Goal: Task Accomplishment & Management: Use online tool/utility

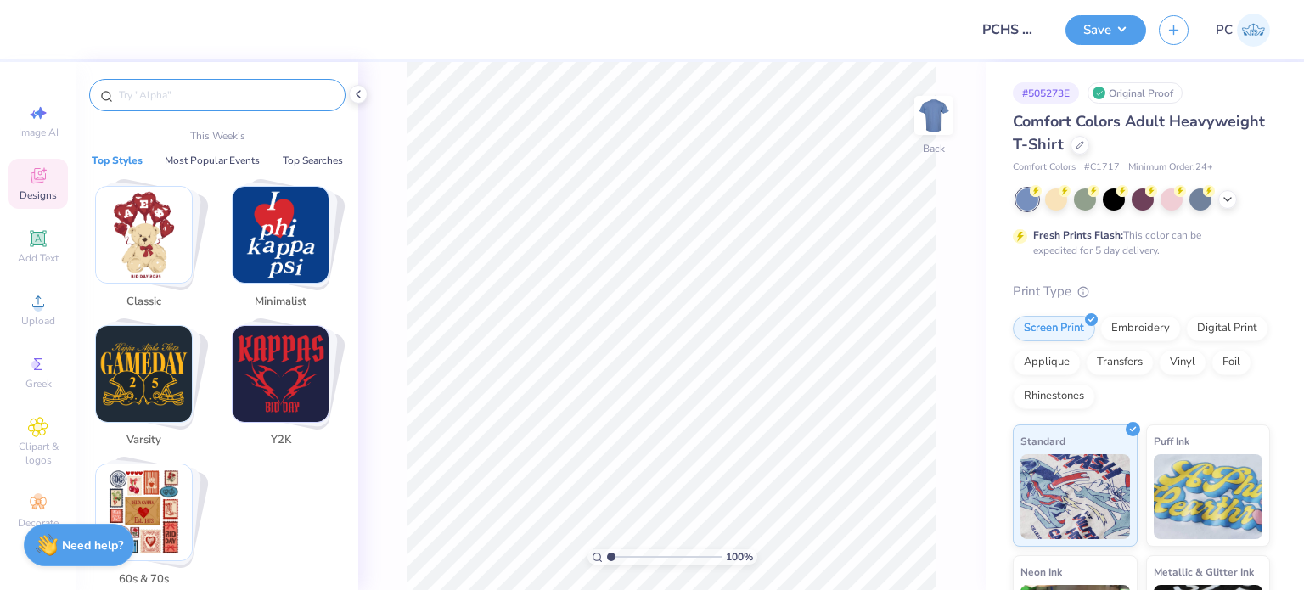
click at [207, 95] on input "text" at bounding box center [225, 95] width 217 height 17
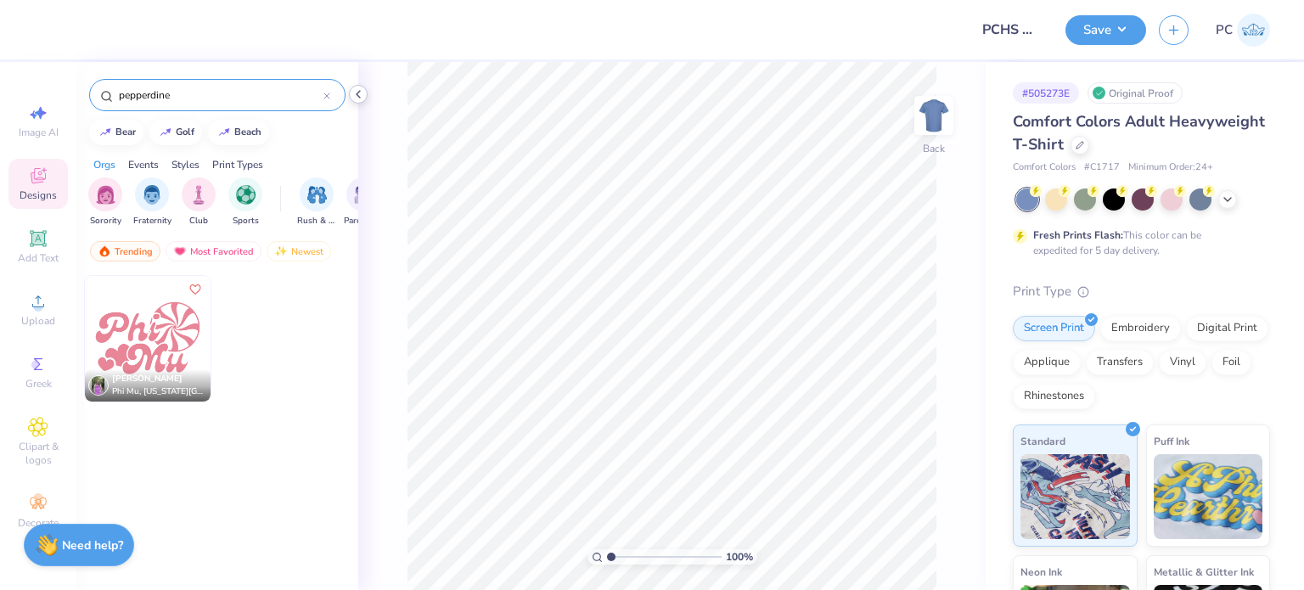
type input "pepperdine"
click at [359, 92] on polyline at bounding box center [358, 94] width 3 height 7
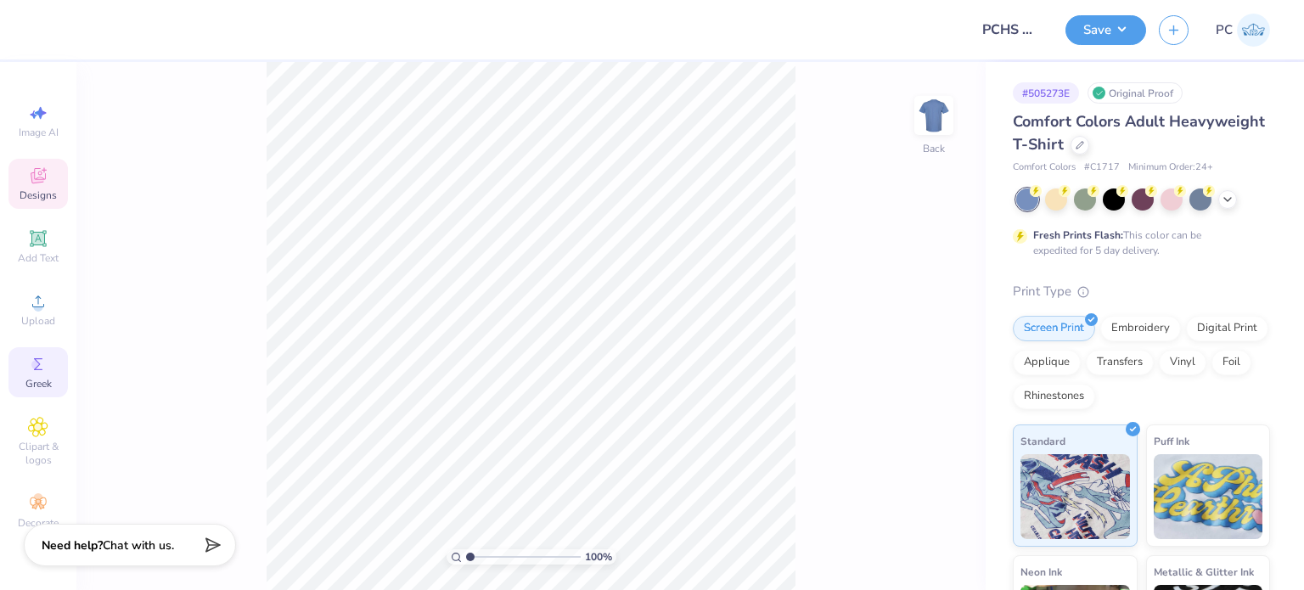
click at [40, 384] on span "Greek" at bounding box center [38, 384] width 26 height 14
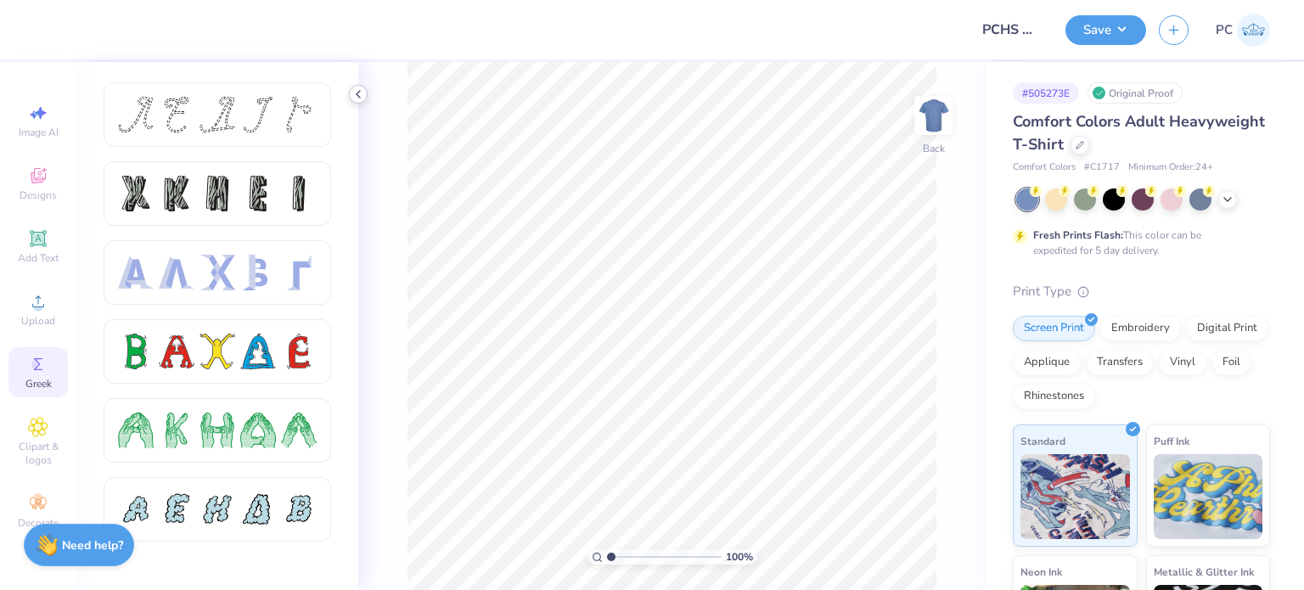
click at [362, 95] on icon at bounding box center [358, 94] width 14 height 14
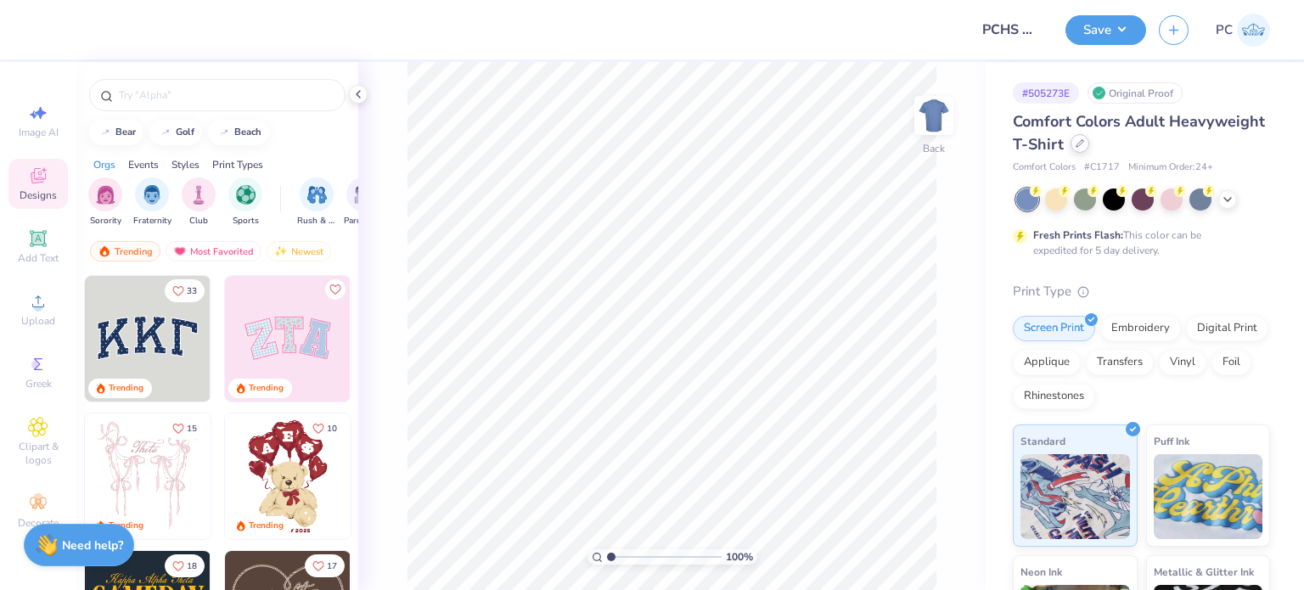
click at [1089, 142] on div at bounding box center [1080, 143] width 19 height 19
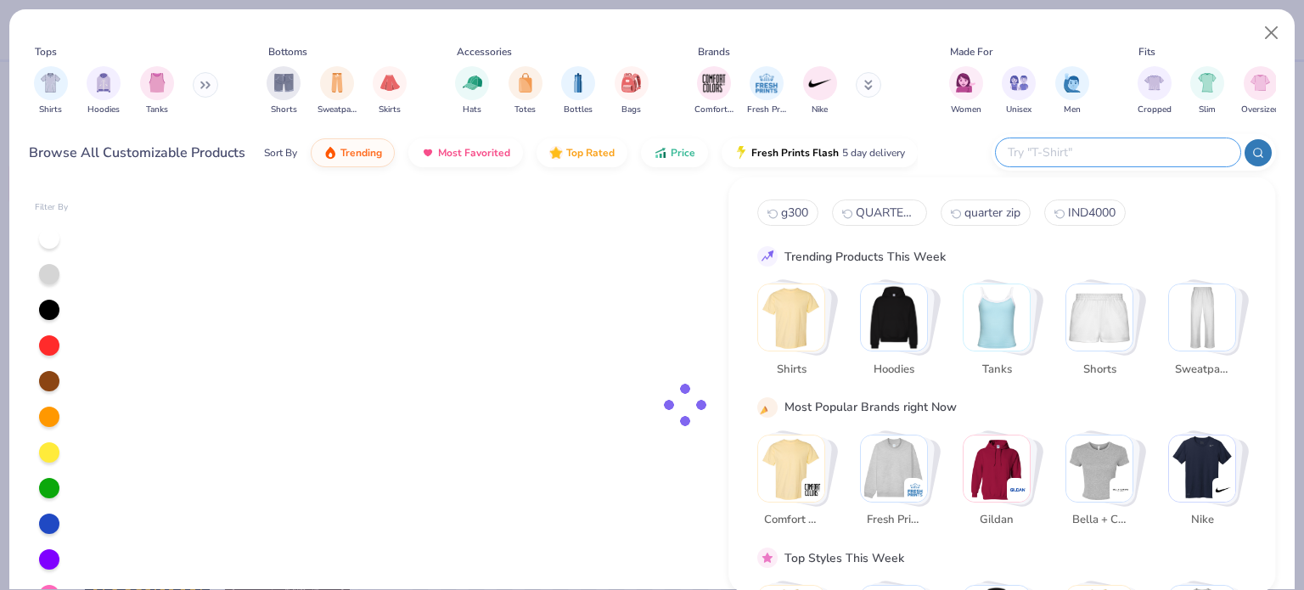
click at [1154, 148] on input "text" at bounding box center [1117, 153] width 222 height 20
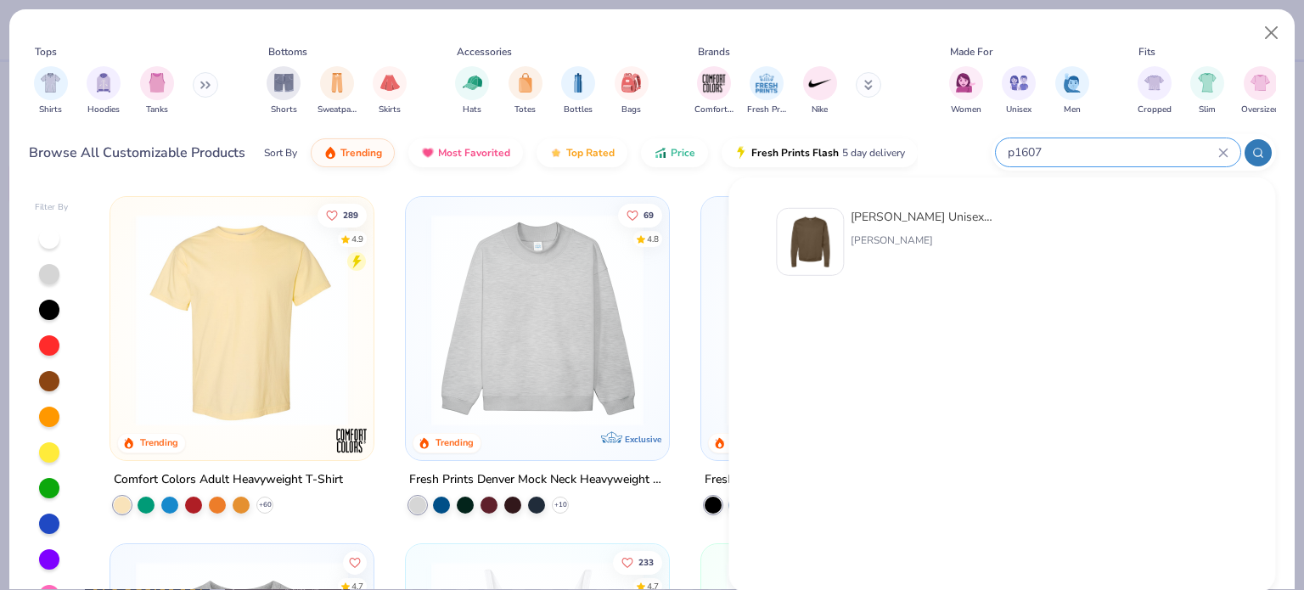
type input "p1607"
click at [799, 234] on img at bounding box center [810, 242] width 53 height 53
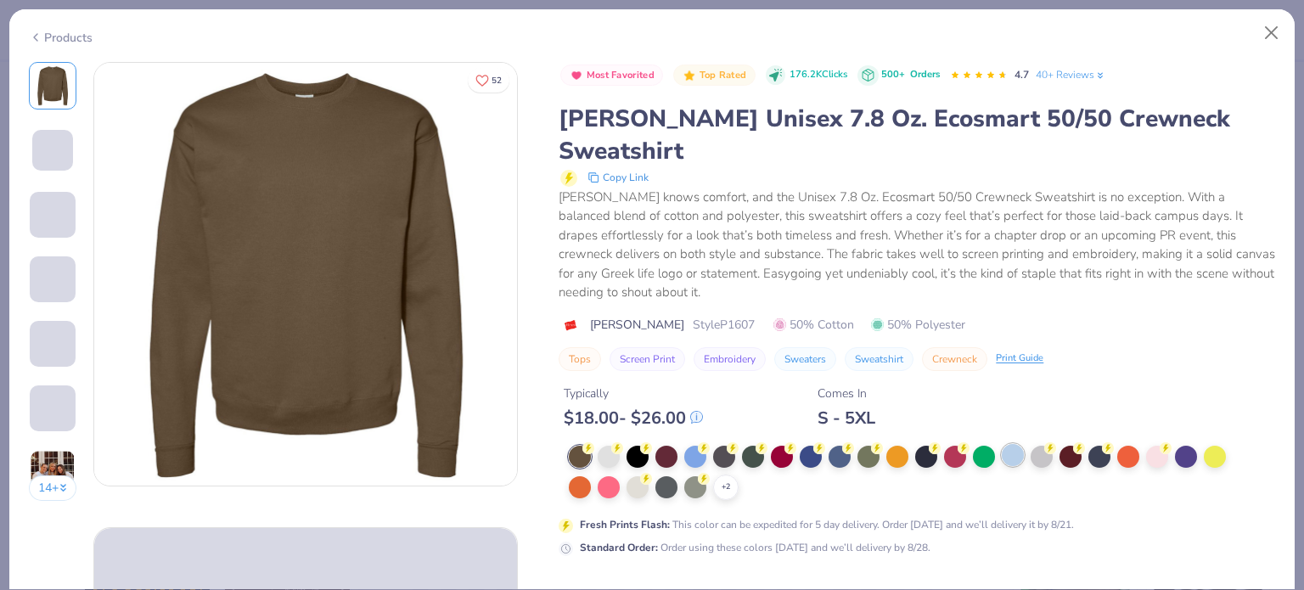
click at [1020, 444] on div at bounding box center [1013, 455] width 22 height 22
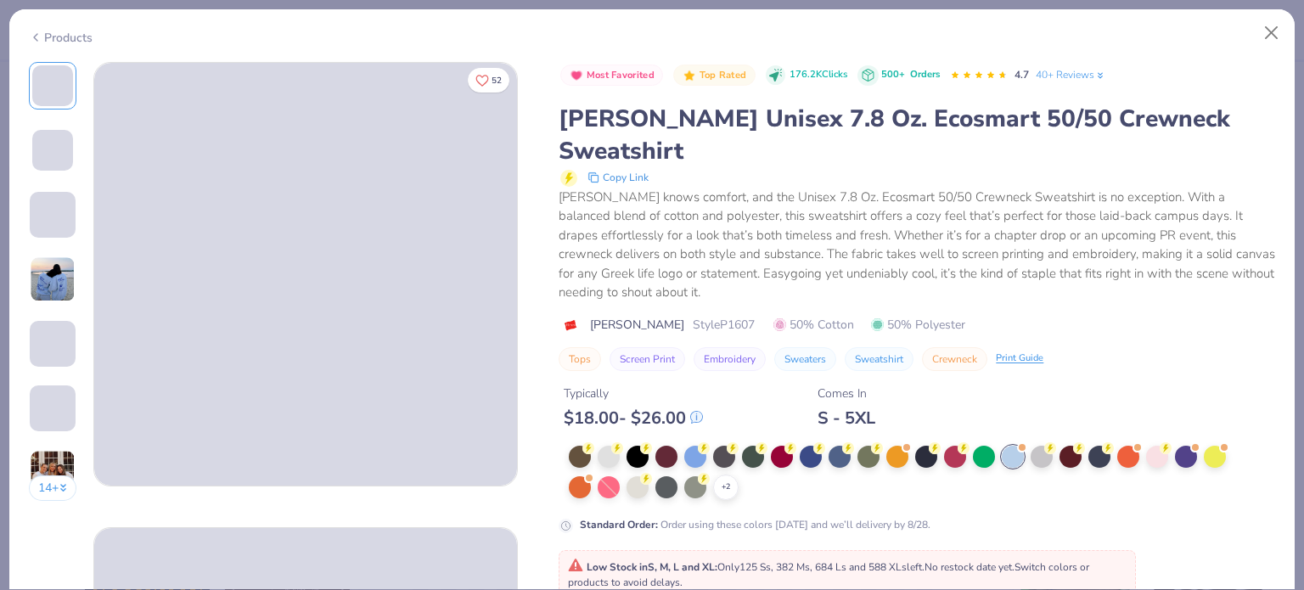
click at [610, 559] on div "Low Stock in S, M, L and XL : Only 125 Ss, 382 Ms, 684 Ls and 588 XLs left. No …" at bounding box center [847, 574] width 577 height 49
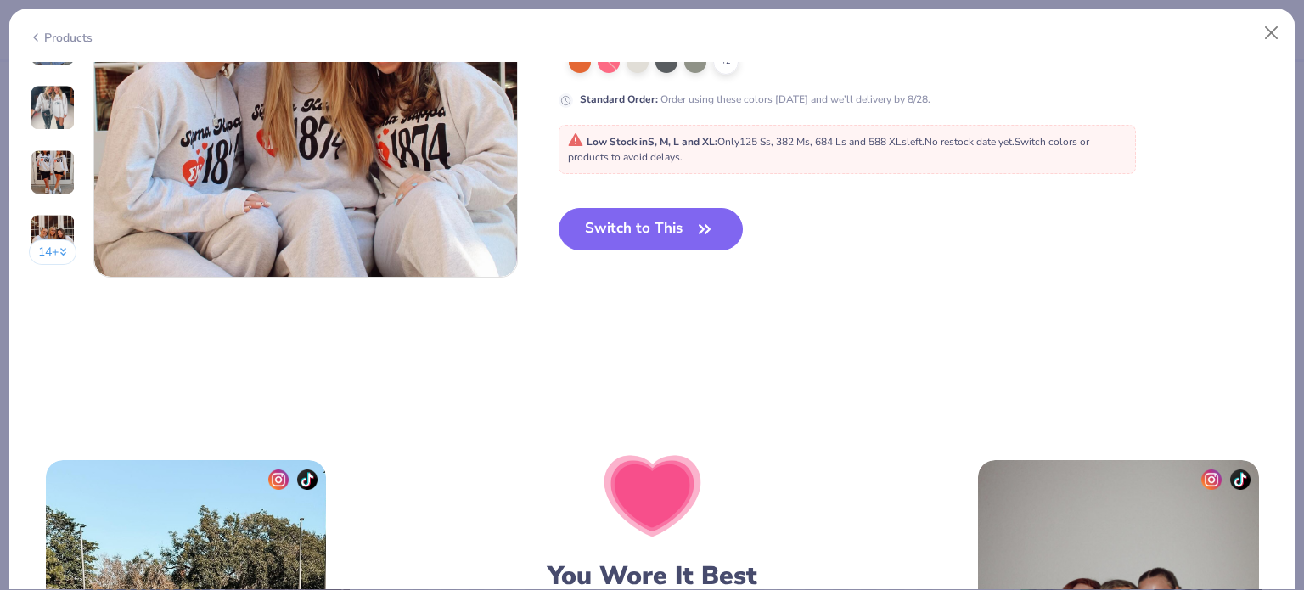
scroll to position [2887, 0]
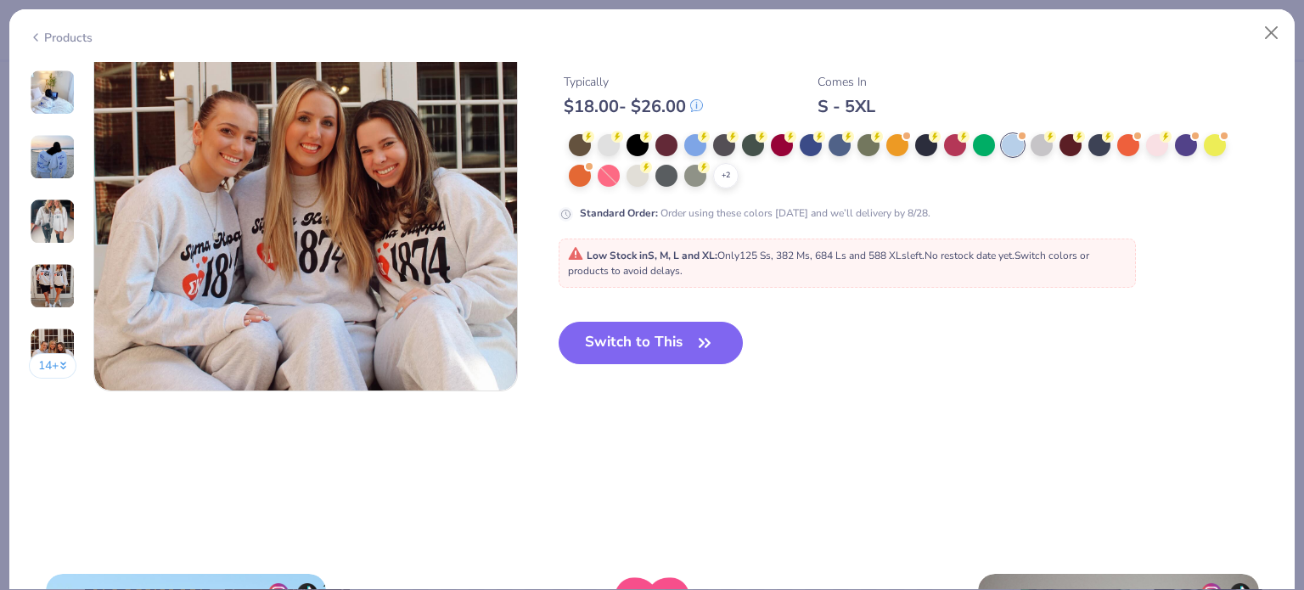
click at [645, 340] on button "Switch to This" at bounding box center [651, 343] width 184 height 42
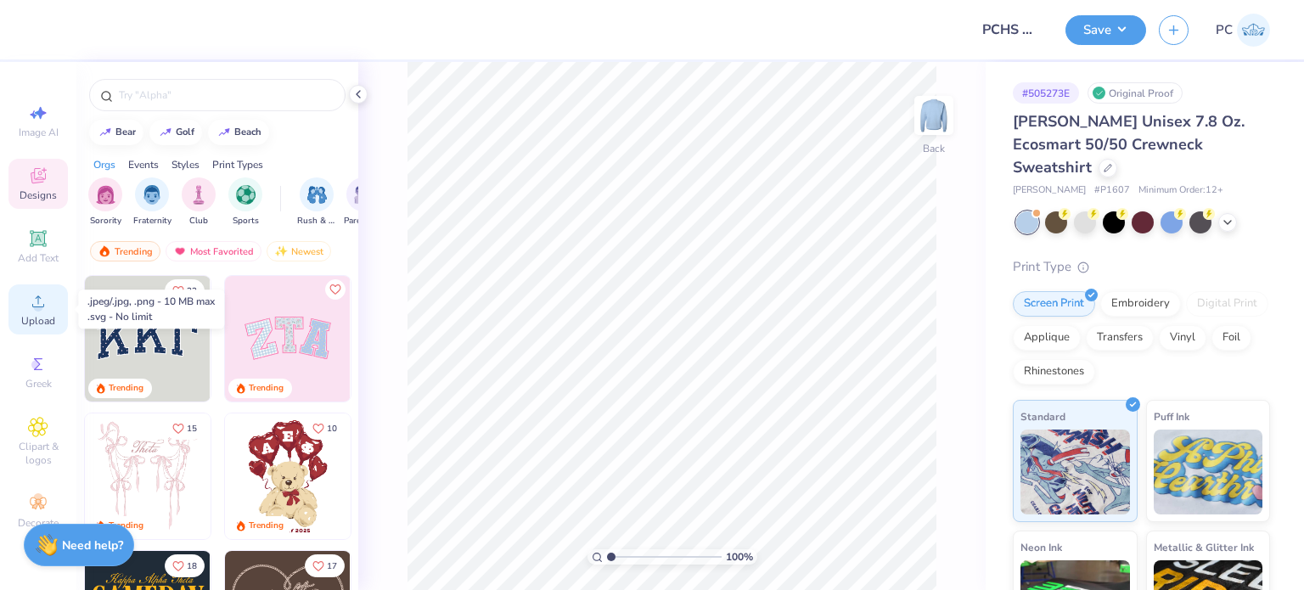
click at [31, 311] on icon at bounding box center [38, 301] width 20 height 20
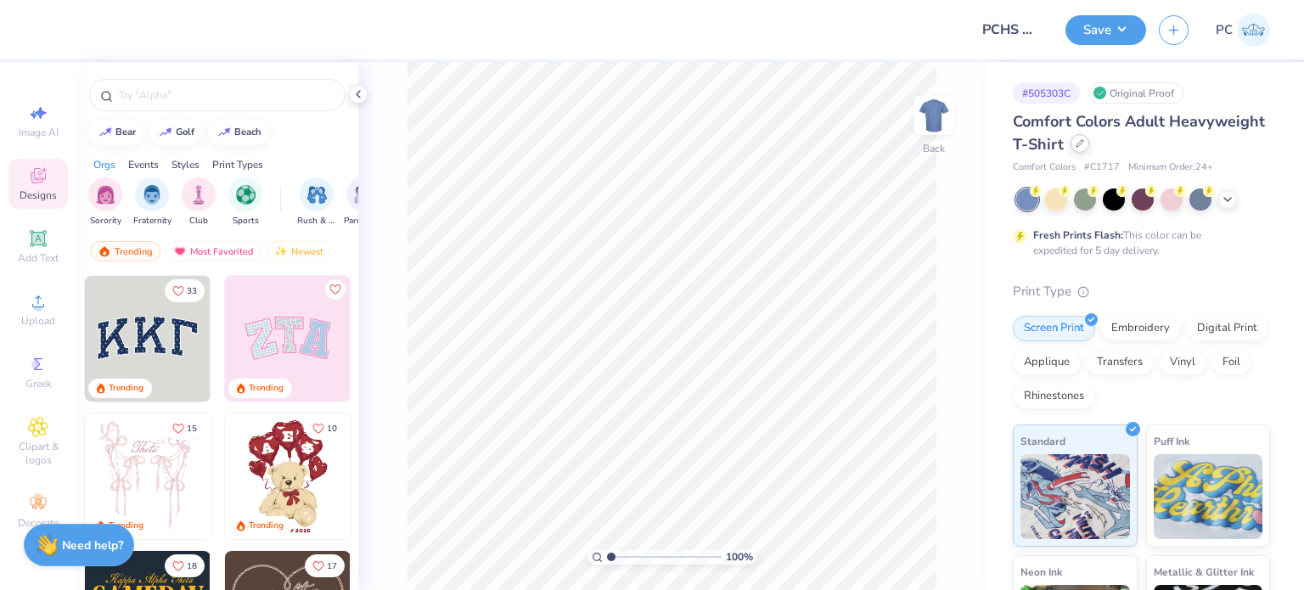
click at [1083, 146] on icon at bounding box center [1079, 143] width 7 height 7
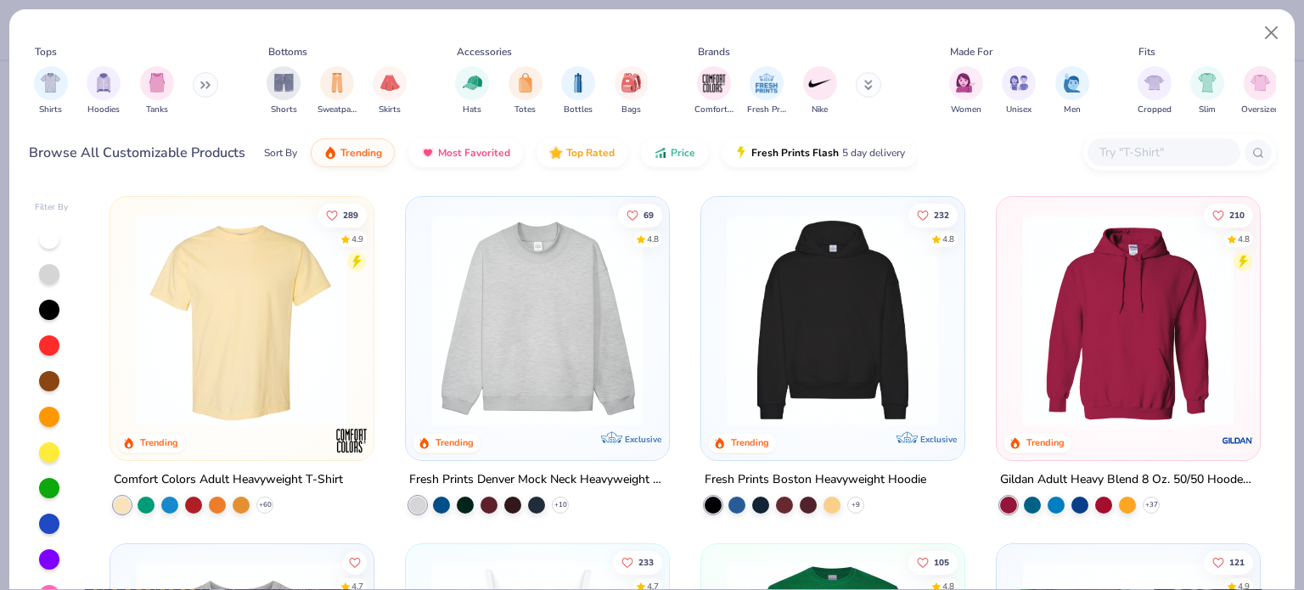
click at [1160, 155] on input "text" at bounding box center [1163, 153] width 131 height 20
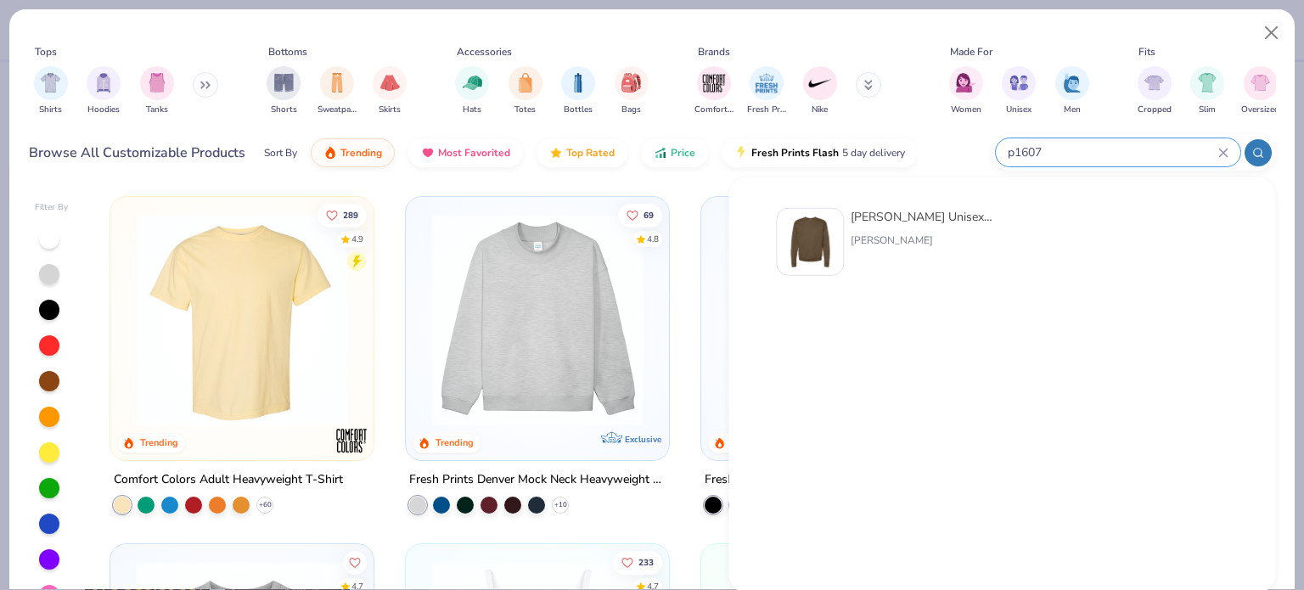
type input "p1607"
click at [803, 232] on img at bounding box center [810, 242] width 53 height 53
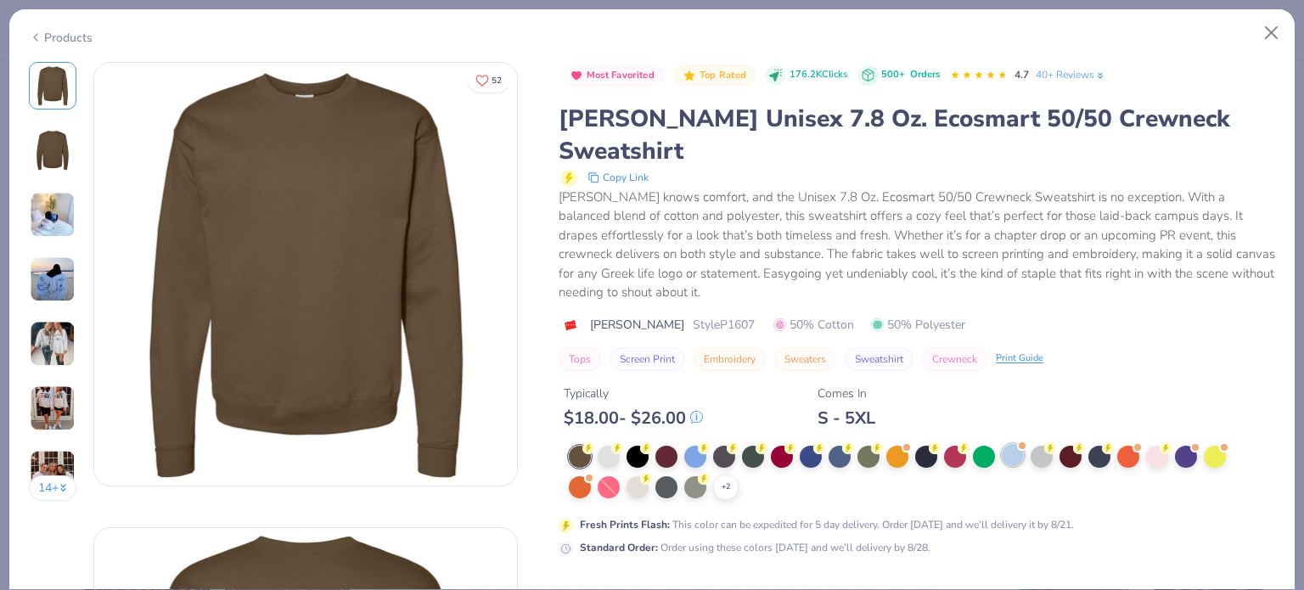
click at [1012, 444] on div at bounding box center [1013, 455] width 22 height 22
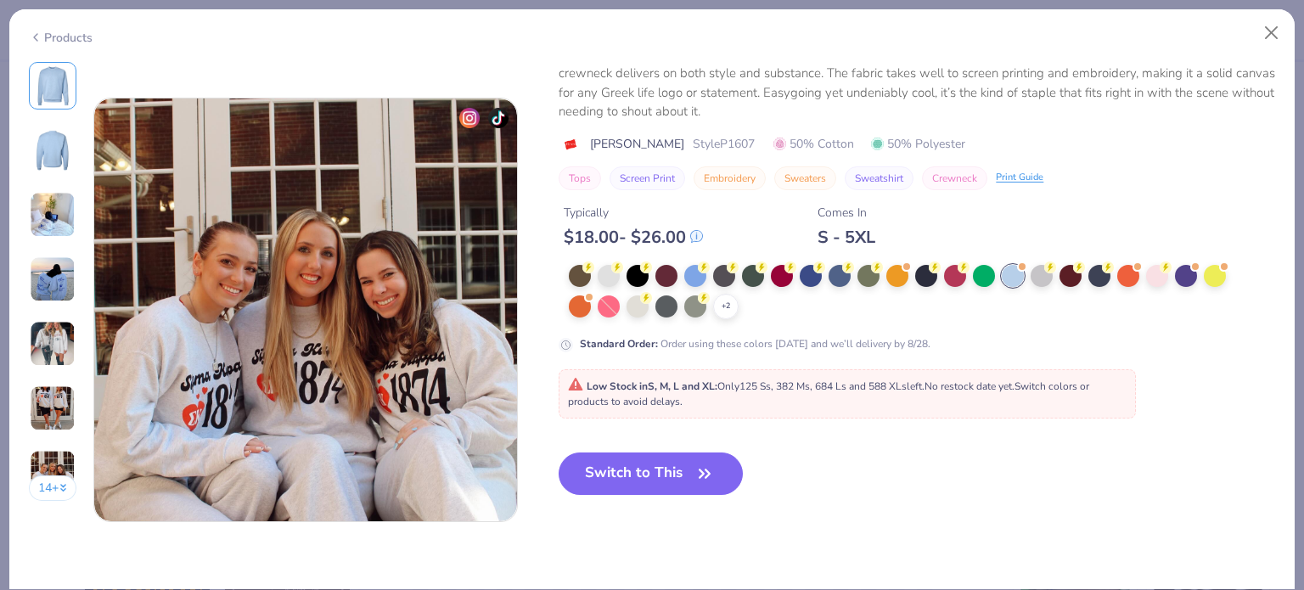
scroll to position [2676, 0]
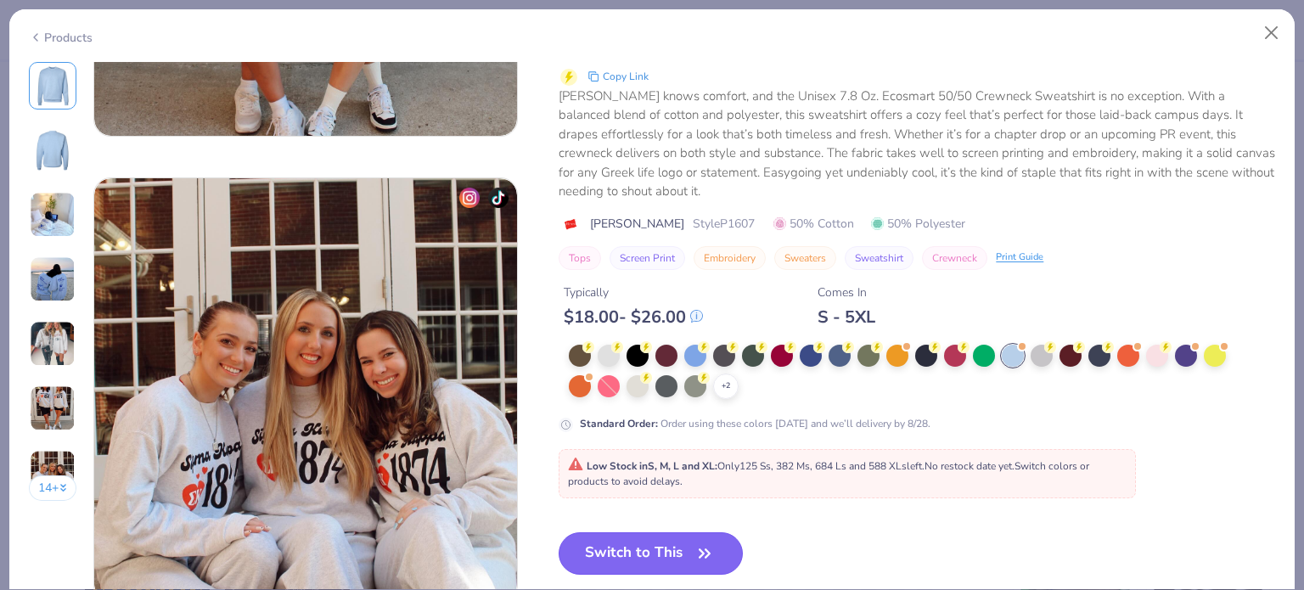
click at [598, 553] on button "Switch to This" at bounding box center [651, 553] width 184 height 42
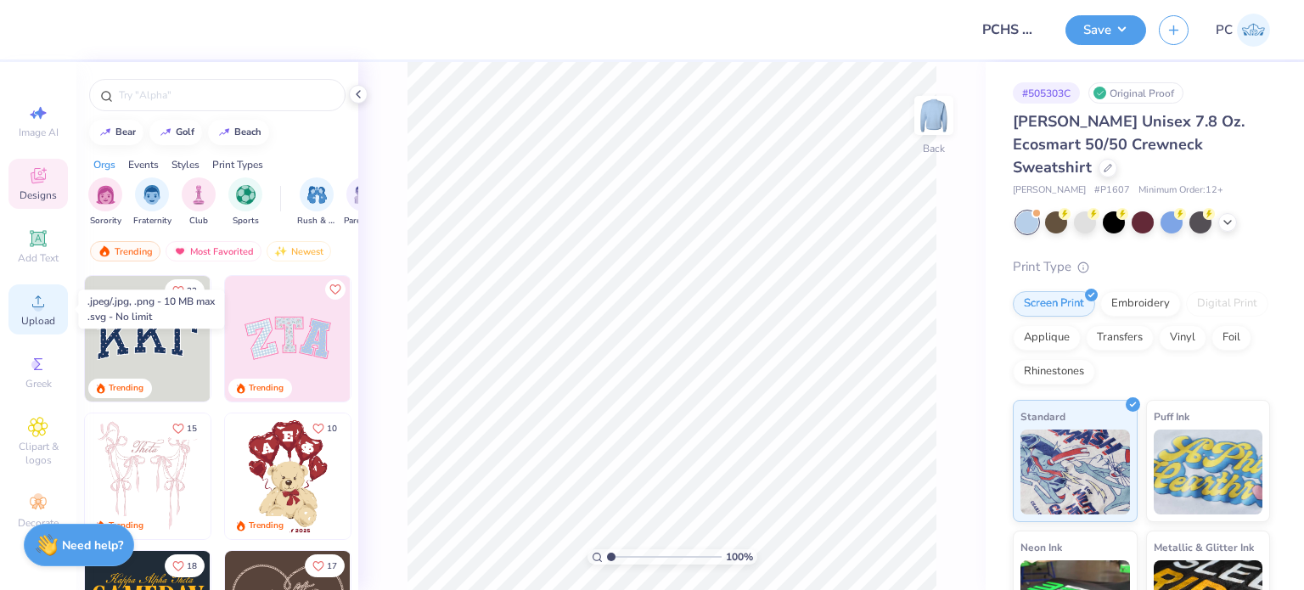
click at [55, 295] on div "Upload" at bounding box center [37, 309] width 59 height 50
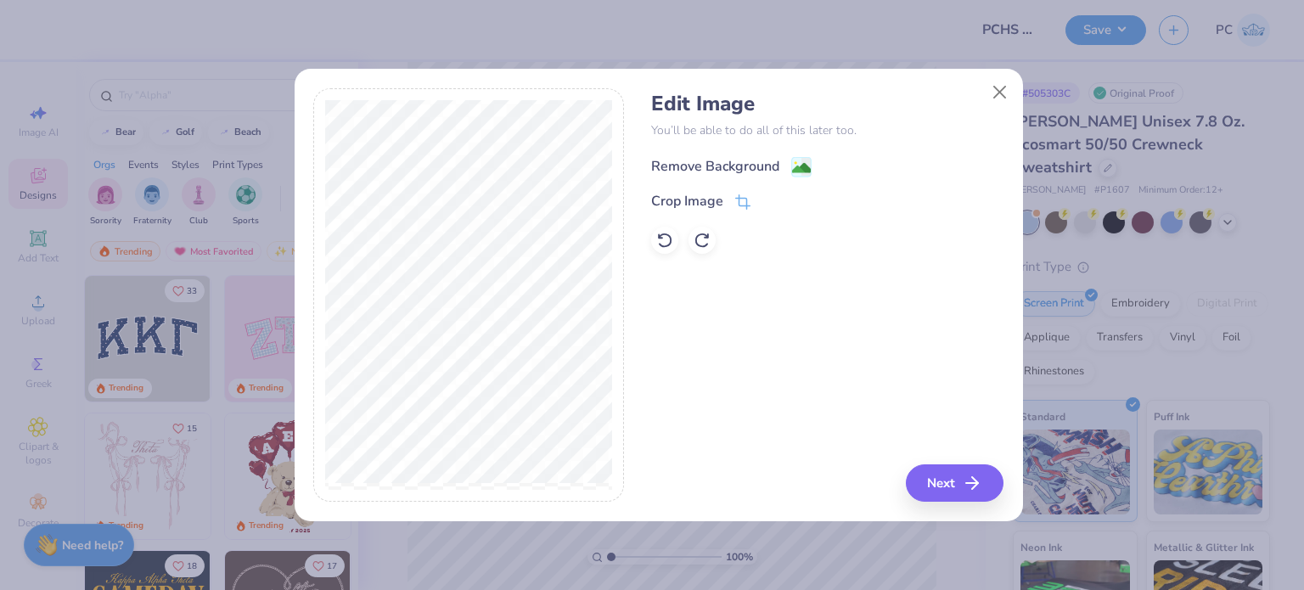
click at [800, 166] on image at bounding box center [801, 168] width 19 height 19
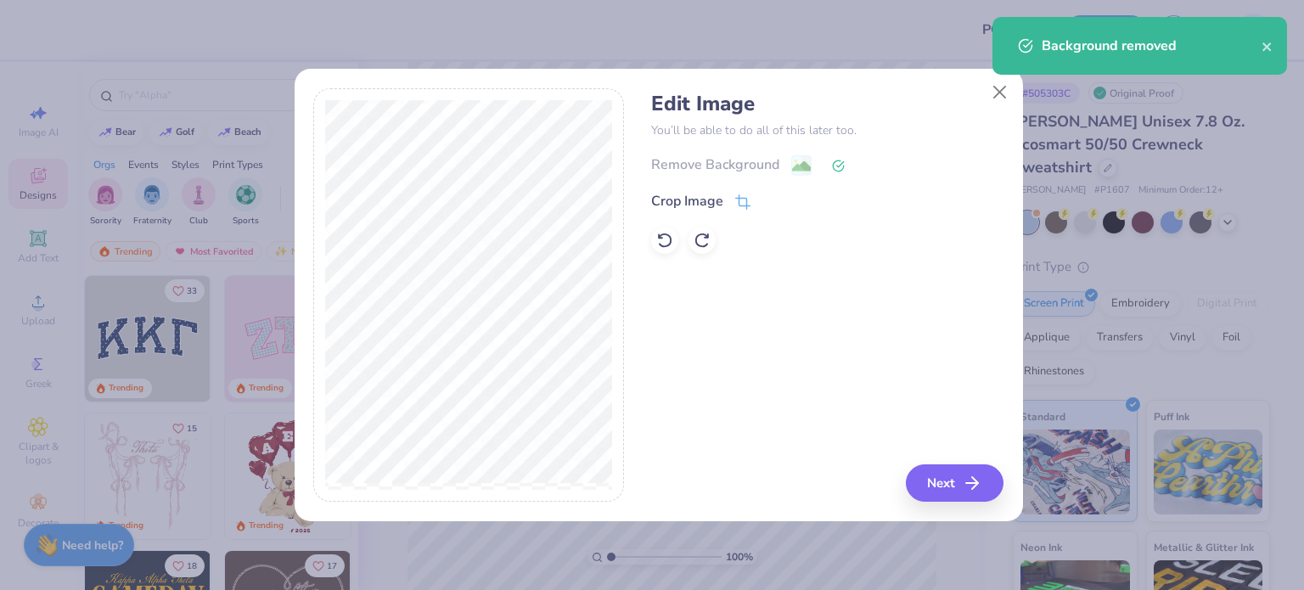
click at [1030, 548] on div "Edit Image You’ll be able to do all of this later too. Remove Background Crop I…" at bounding box center [652, 295] width 1304 height 590
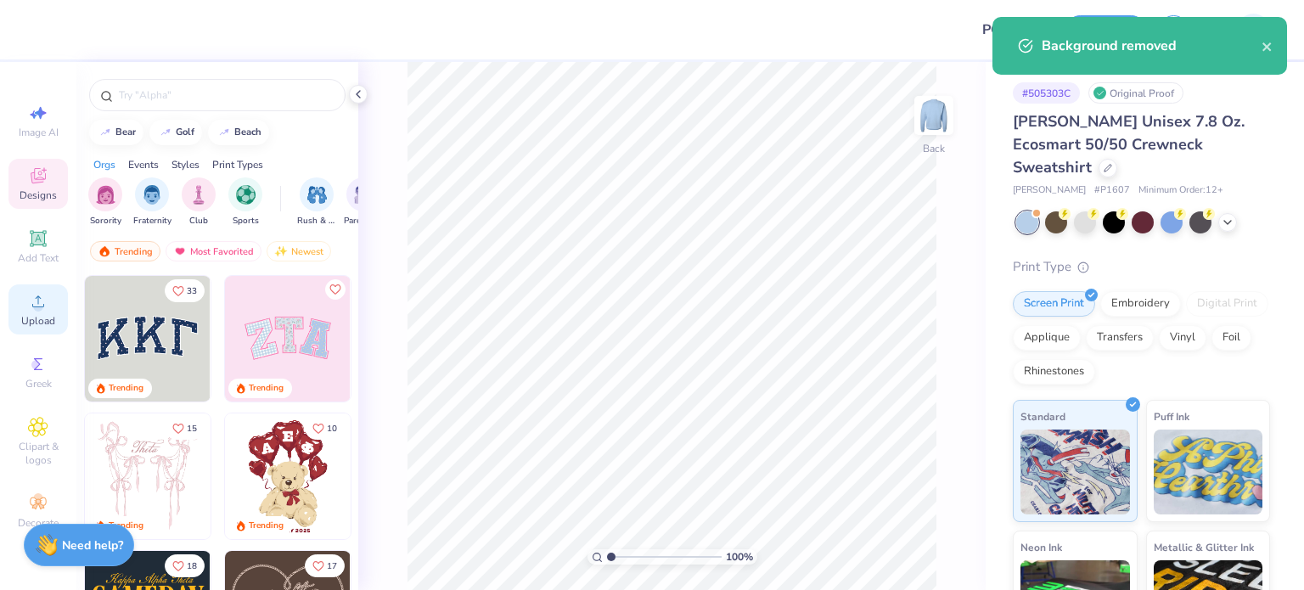
click at [34, 318] on span "Upload" at bounding box center [38, 321] width 34 height 14
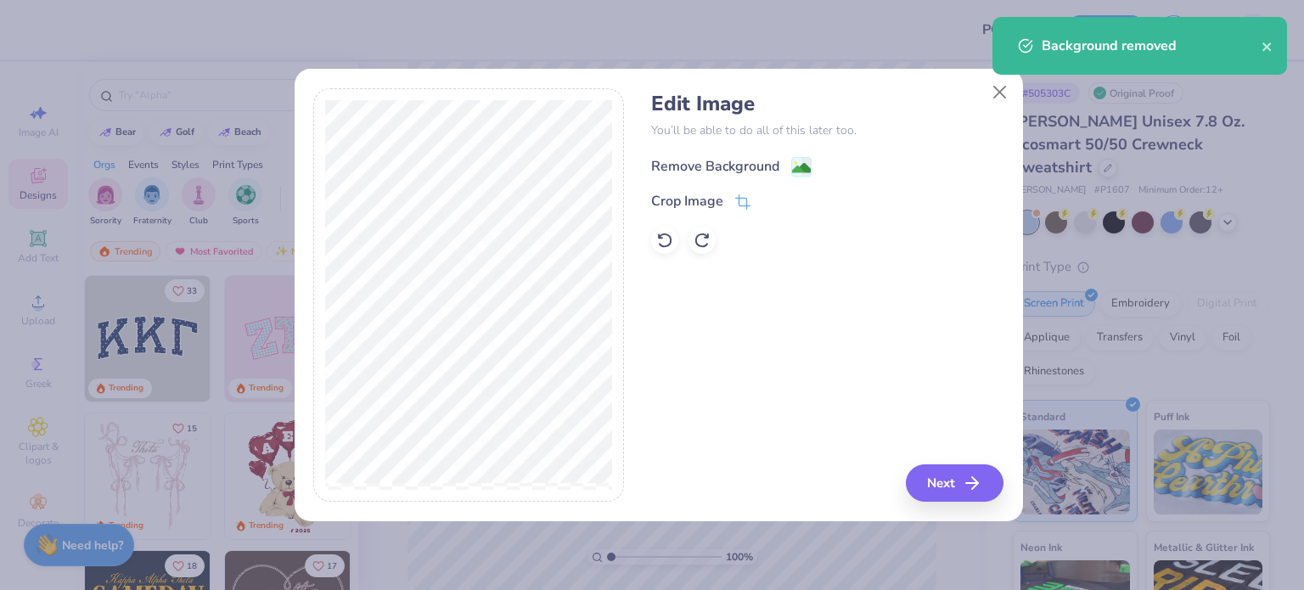
click at [795, 169] on image at bounding box center [801, 168] width 19 height 19
click at [921, 474] on button "Next" at bounding box center [957, 482] width 98 height 37
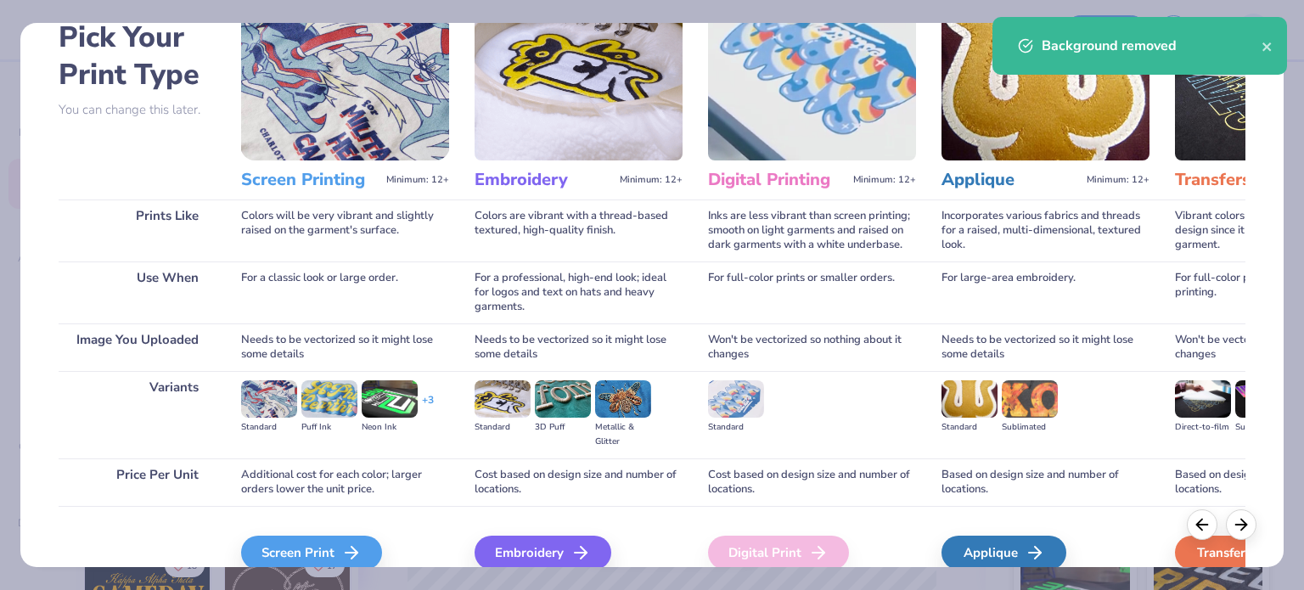
scroll to position [171, 0]
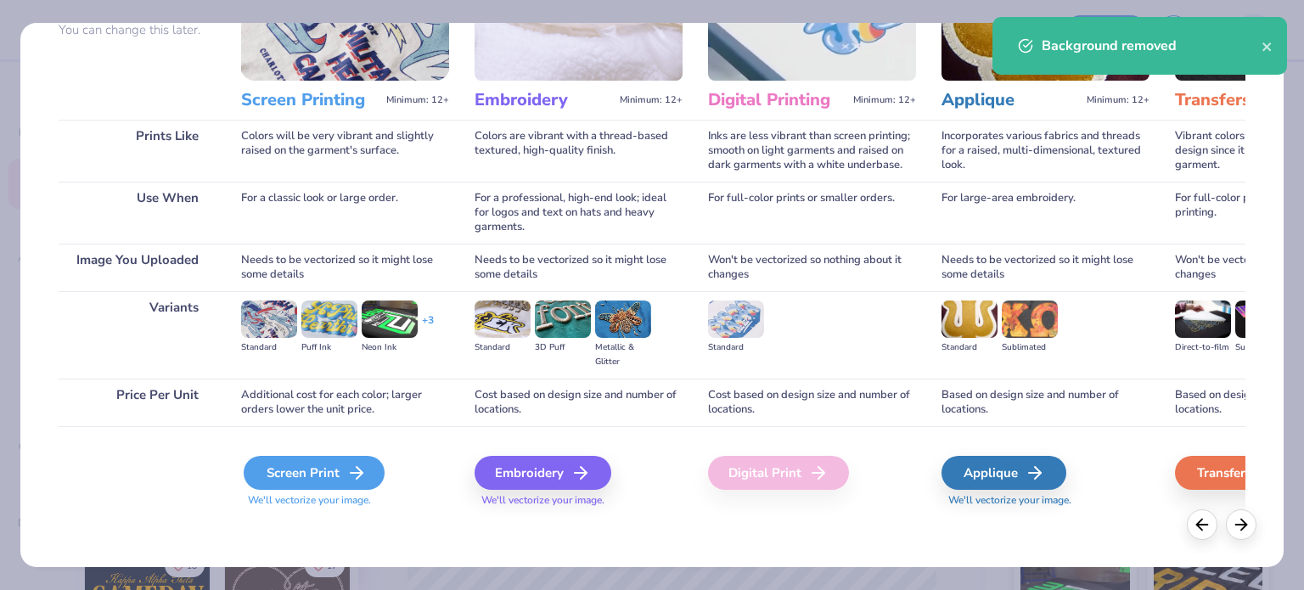
click at [346, 475] on icon at bounding box center [356, 473] width 20 height 20
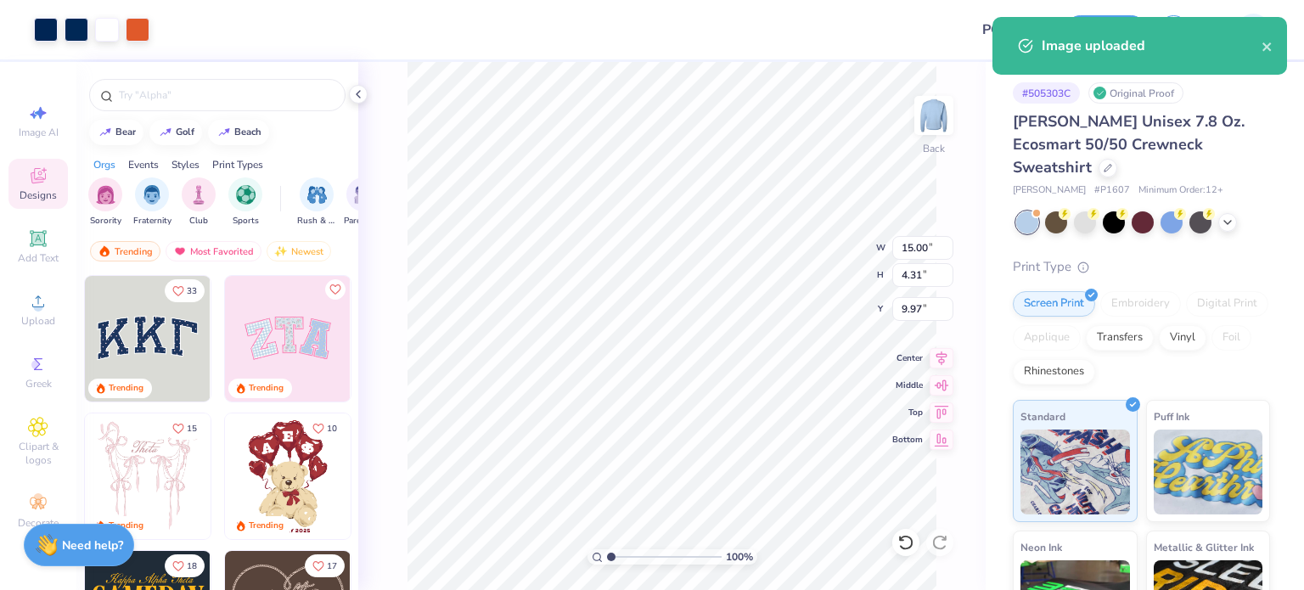
type input "3.37"
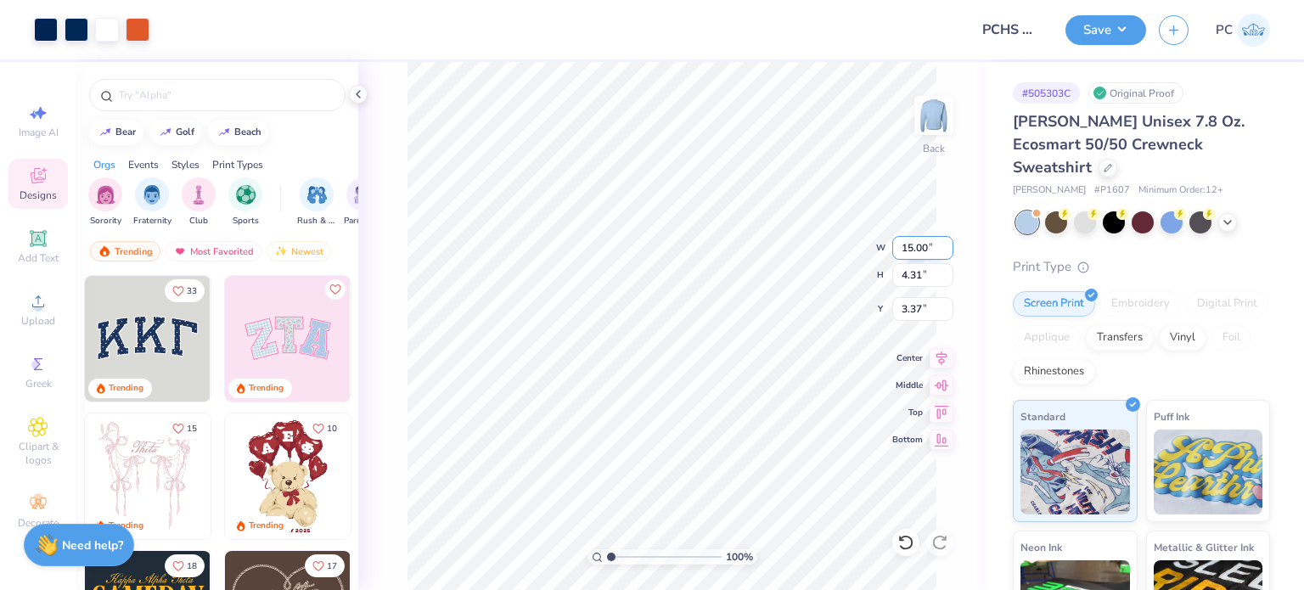
drag, startPoint x: 934, startPoint y: 250, endPoint x: 900, endPoint y: 250, distance: 34.0
click at [900, 250] on input "15.00" at bounding box center [922, 248] width 61 height 24
type input "12.50"
type input "3.59"
drag, startPoint x: 936, startPoint y: 307, endPoint x: 903, endPoint y: 307, distance: 33.1
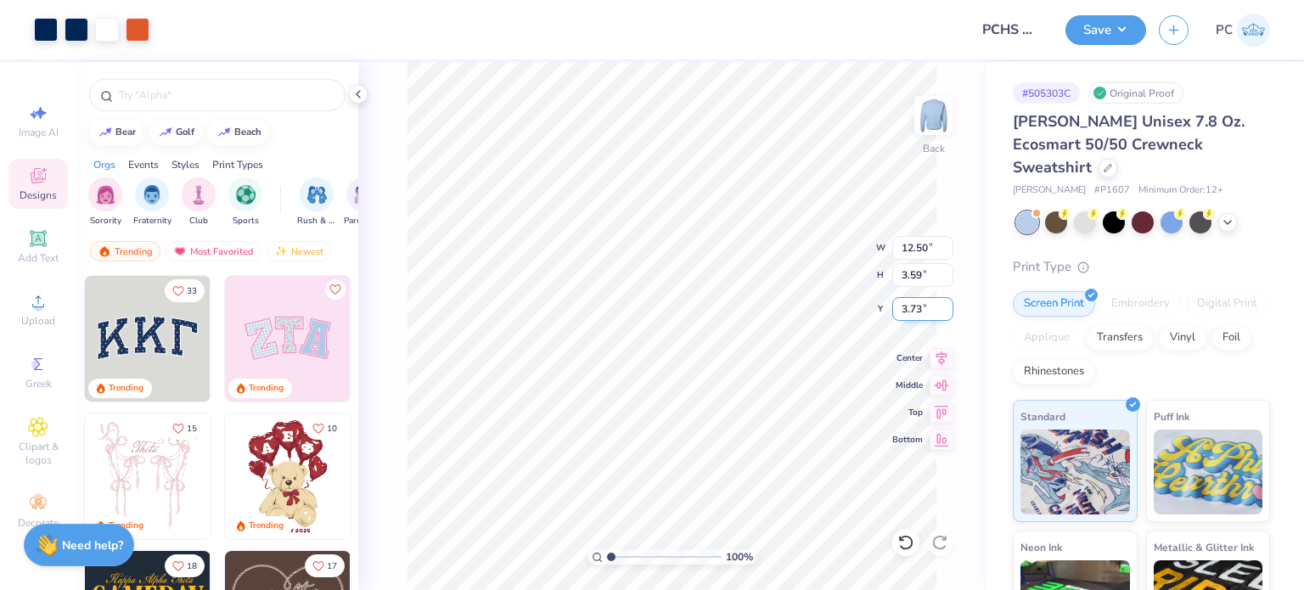
click at [903, 307] on input "3.73" at bounding box center [922, 309] width 61 height 24
type input "3.00"
click at [936, 354] on icon at bounding box center [942, 356] width 24 height 20
click at [1117, 24] on button "Save" at bounding box center [1105, 28] width 81 height 30
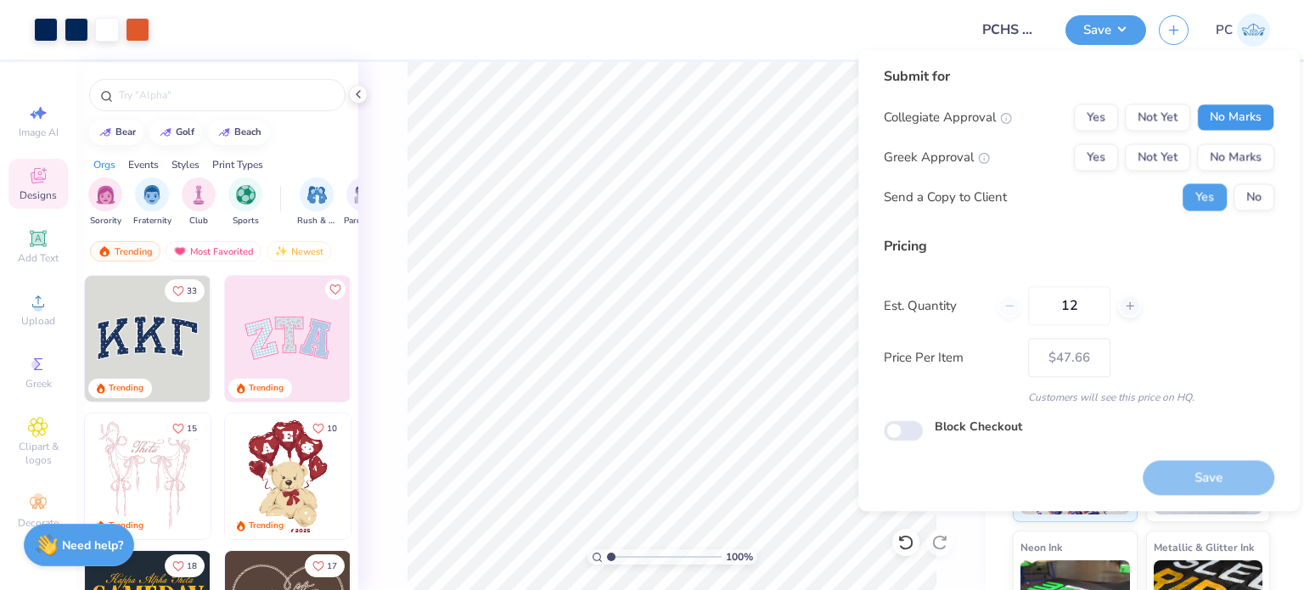
click at [1241, 121] on button "No Marks" at bounding box center [1235, 117] width 77 height 27
click at [1099, 125] on button "Yes" at bounding box center [1096, 117] width 44 height 27
click at [1243, 149] on button "No Marks" at bounding box center [1235, 156] width 77 height 27
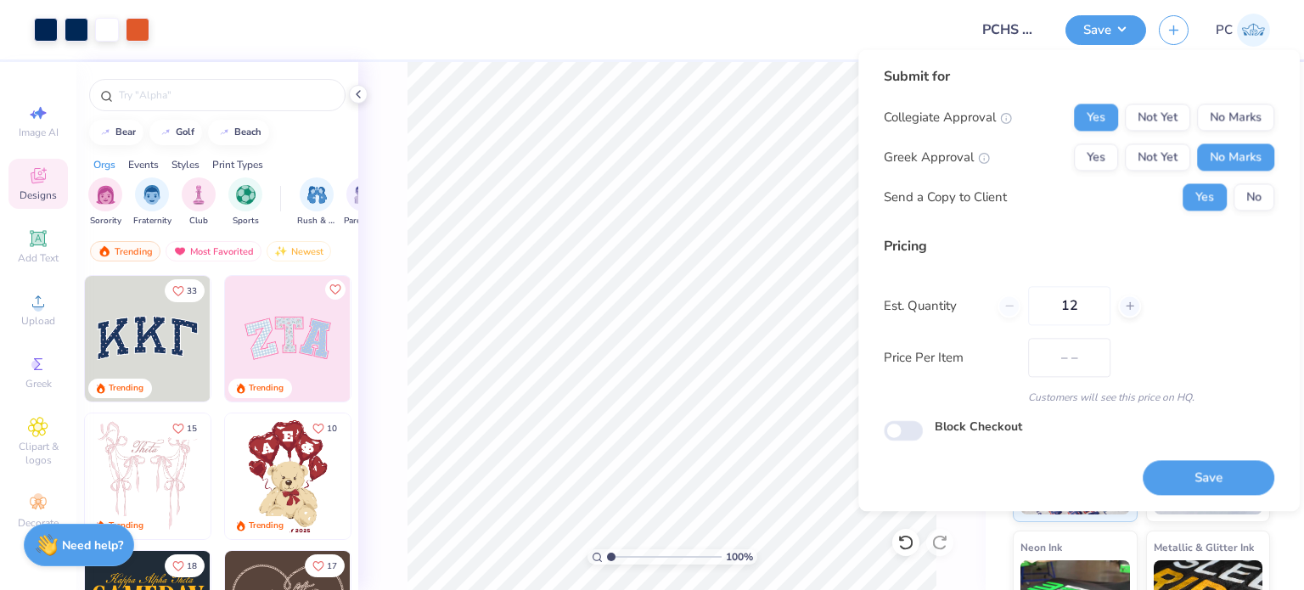
click at [1256, 212] on div "Submit for Collegiate Approval Yes Not Yet No Marks Greek Approval Yes Not Yet …" at bounding box center [1079, 144] width 391 height 157
click at [1249, 214] on div "Submit for Collegiate Approval Yes Not Yet No Marks Greek Approval Yes Not Yet …" at bounding box center [1079, 144] width 391 height 157
click at [1267, 199] on button "No" at bounding box center [1254, 196] width 41 height 27
click at [1166, 464] on button "Save" at bounding box center [1209, 477] width 132 height 35
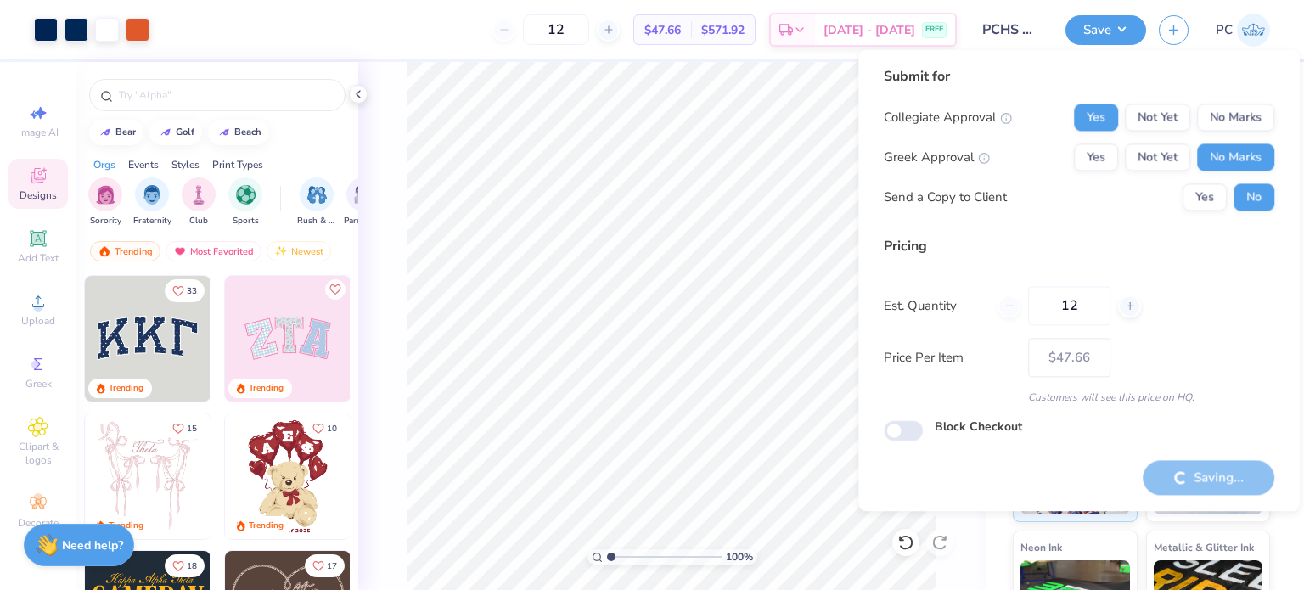
type input "– –"
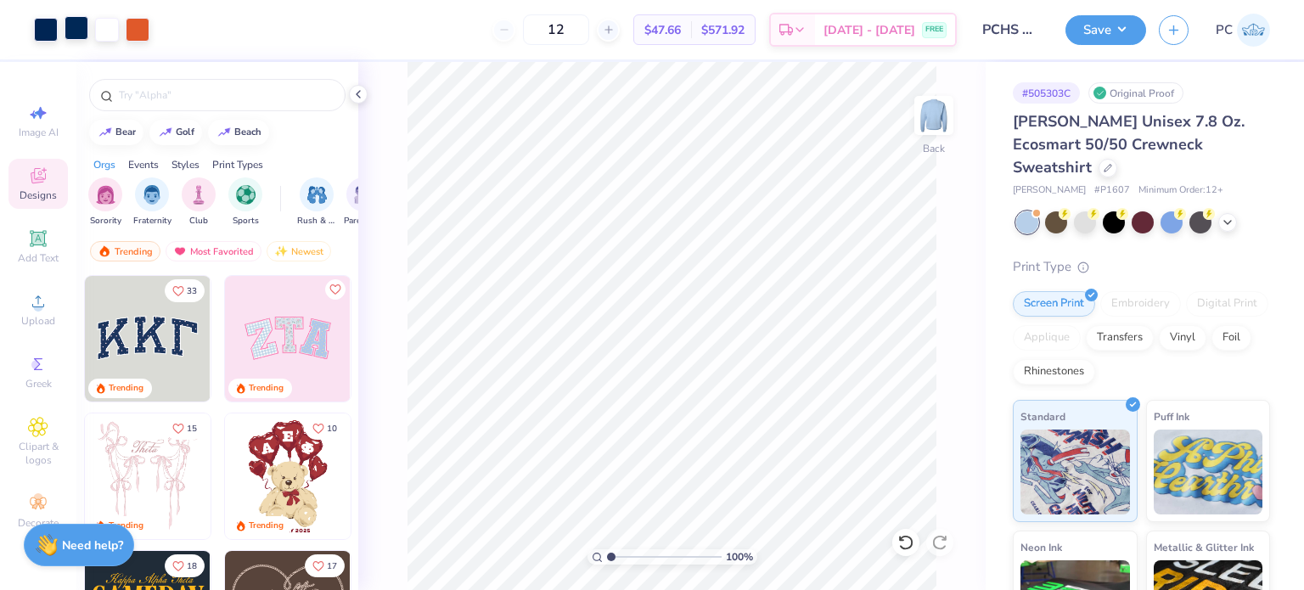
click at [75, 30] on div at bounding box center [77, 28] width 24 height 24
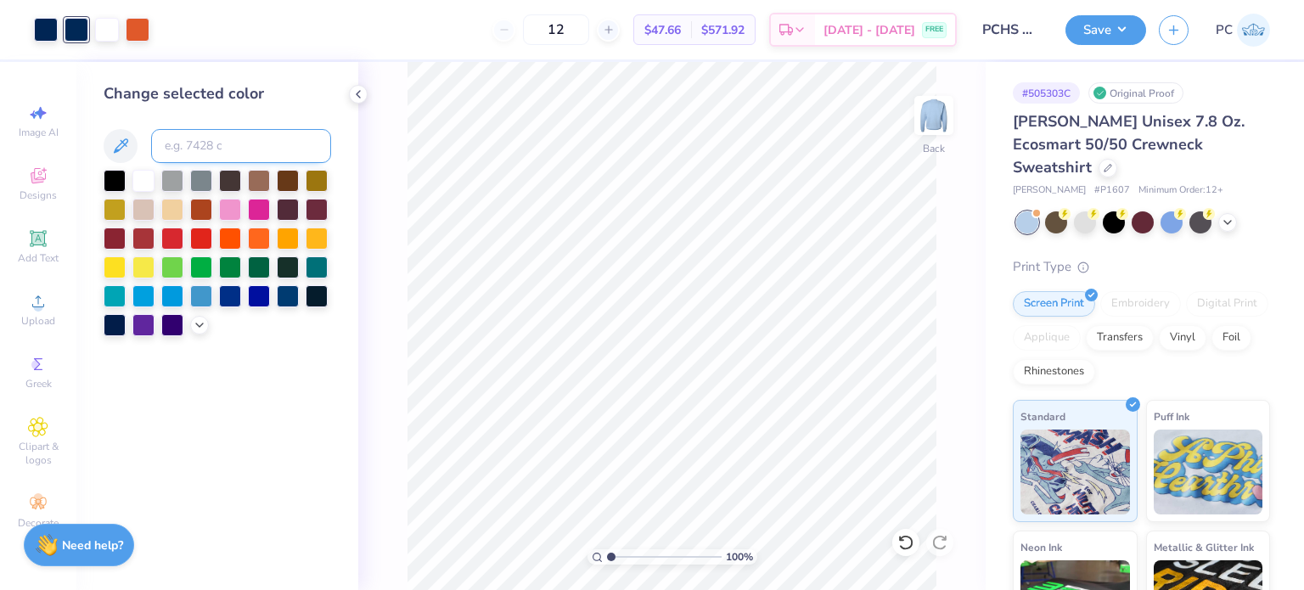
click at [232, 148] on input at bounding box center [241, 146] width 180 height 34
type input "655"
click at [362, 94] on icon at bounding box center [358, 94] width 14 height 14
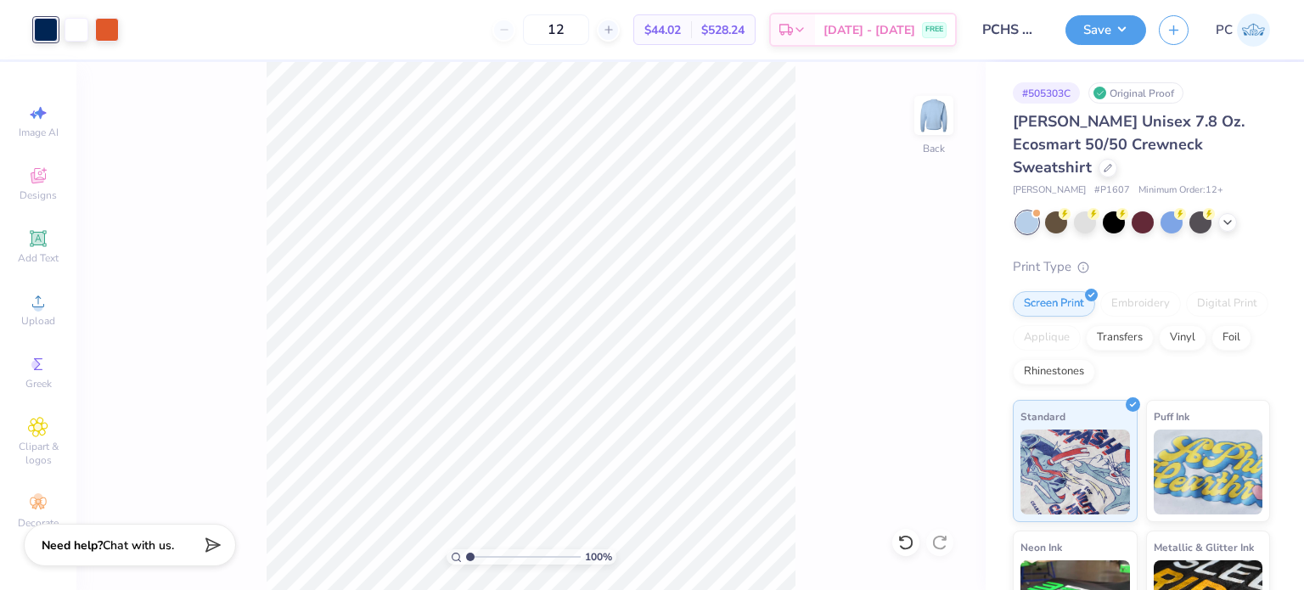
click at [1129, 45] on div "Save PC" at bounding box center [1184, 29] width 239 height 59
click at [1114, 43] on div "Save" at bounding box center [1105, 30] width 81 height 30
click at [1109, 25] on button "Save" at bounding box center [1105, 28] width 81 height 30
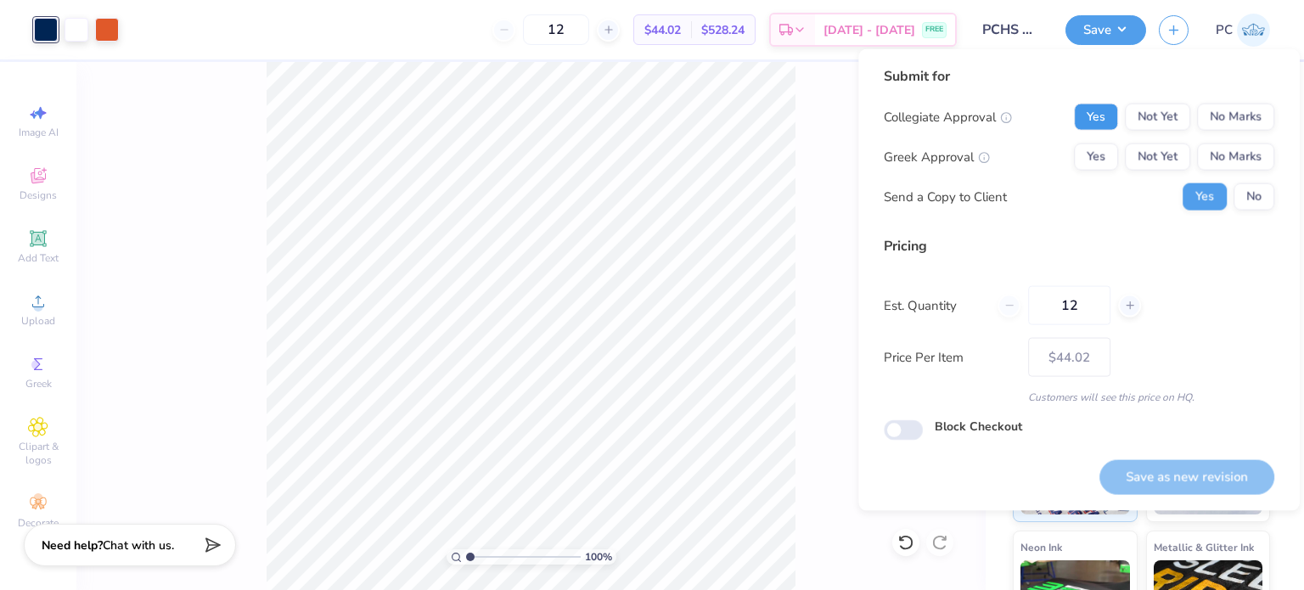
click at [1079, 115] on button "Yes" at bounding box center [1096, 117] width 44 height 27
click at [1277, 149] on div "Submit for Collegiate Approval Yes Not Yet No Marks Greek Approval Yes Not Yet …" at bounding box center [1078, 280] width 441 height 462
click at [1250, 147] on button "No Marks" at bounding box center [1235, 156] width 77 height 27
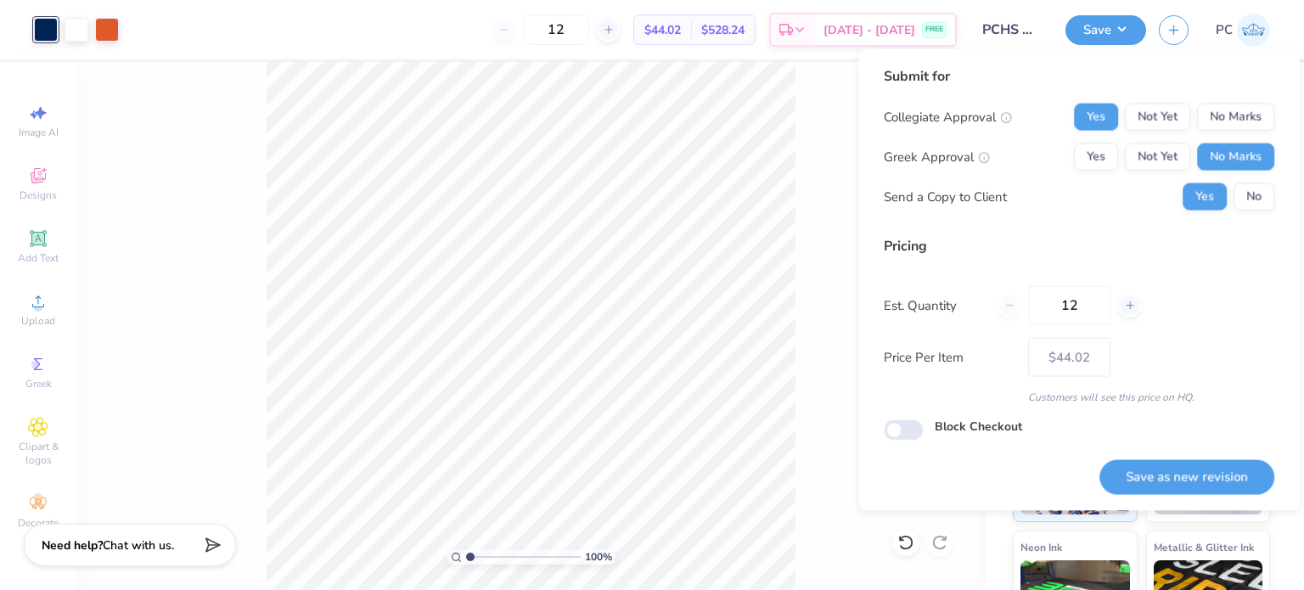
click at [1251, 183] on button "No" at bounding box center [1254, 196] width 41 height 27
click at [1168, 480] on button "Save as new revision" at bounding box center [1186, 476] width 175 height 35
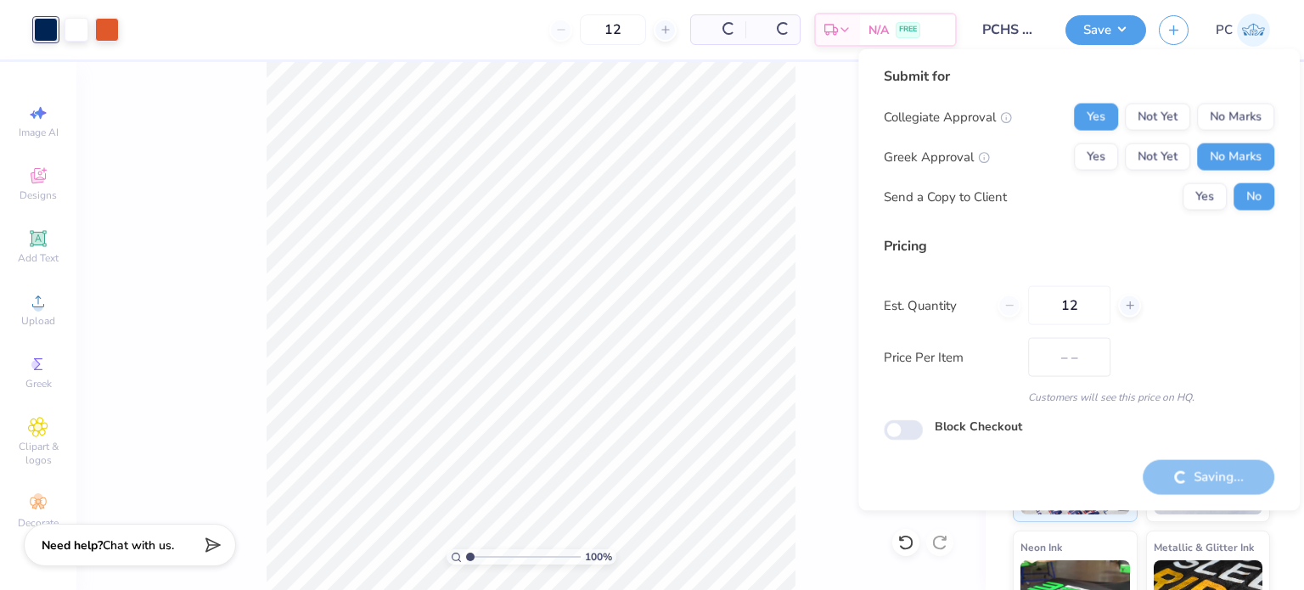
type input "$44.02"
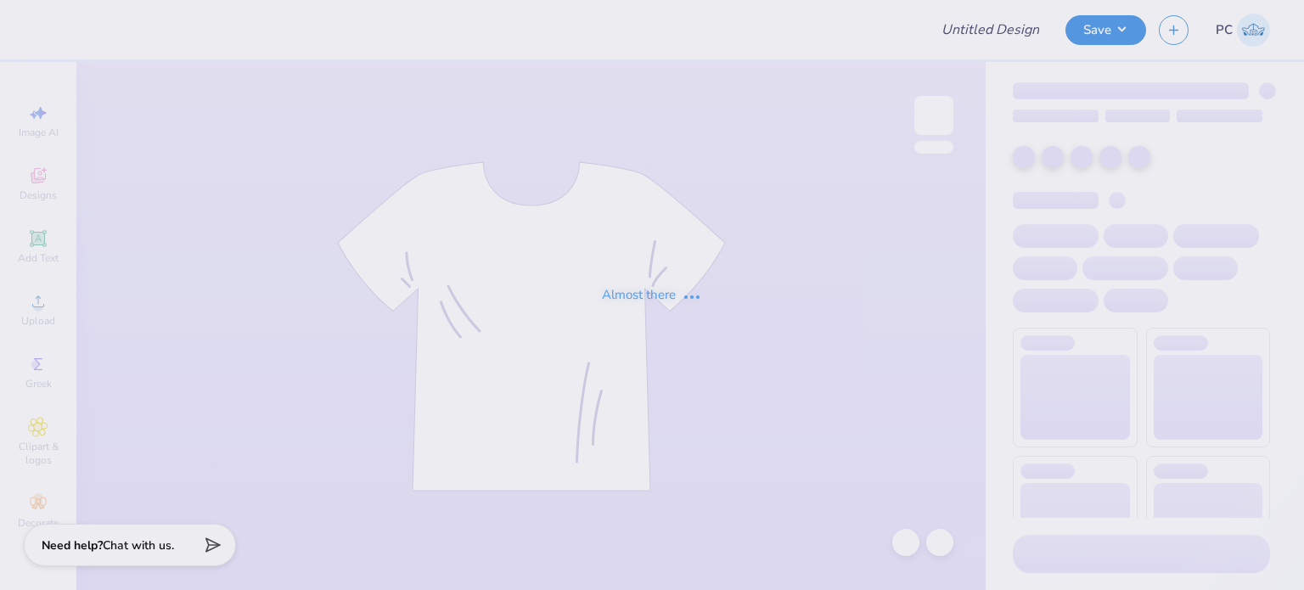
type input "PCHS Crewneck"
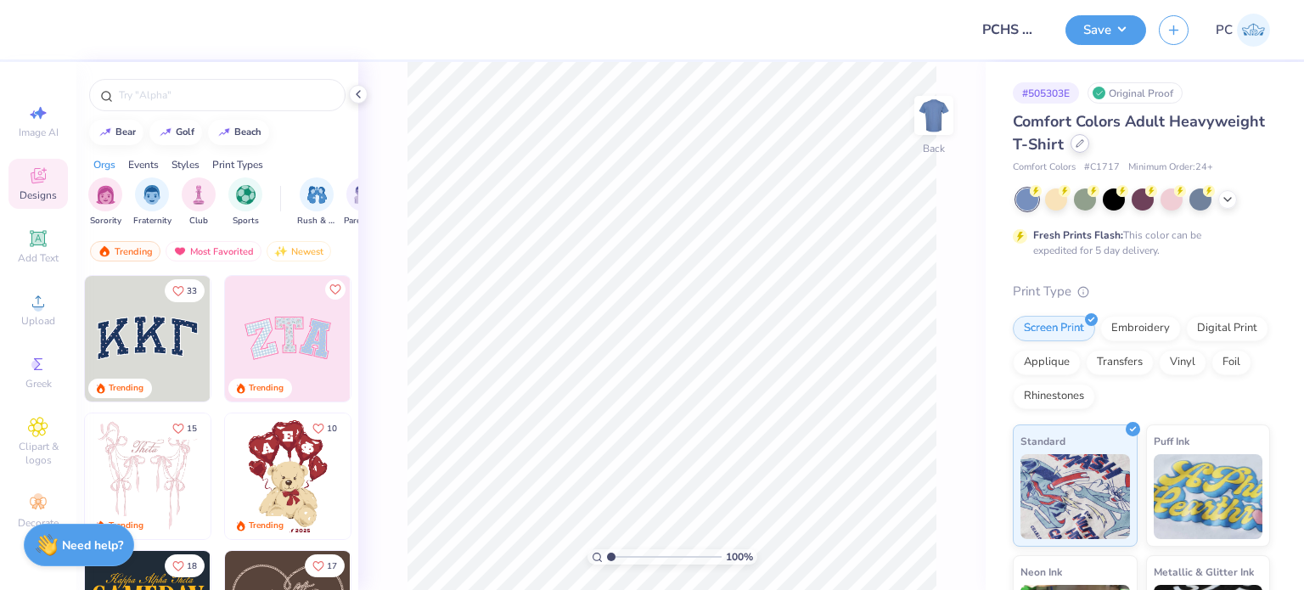
click at [1084, 139] on icon at bounding box center [1080, 143] width 8 height 8
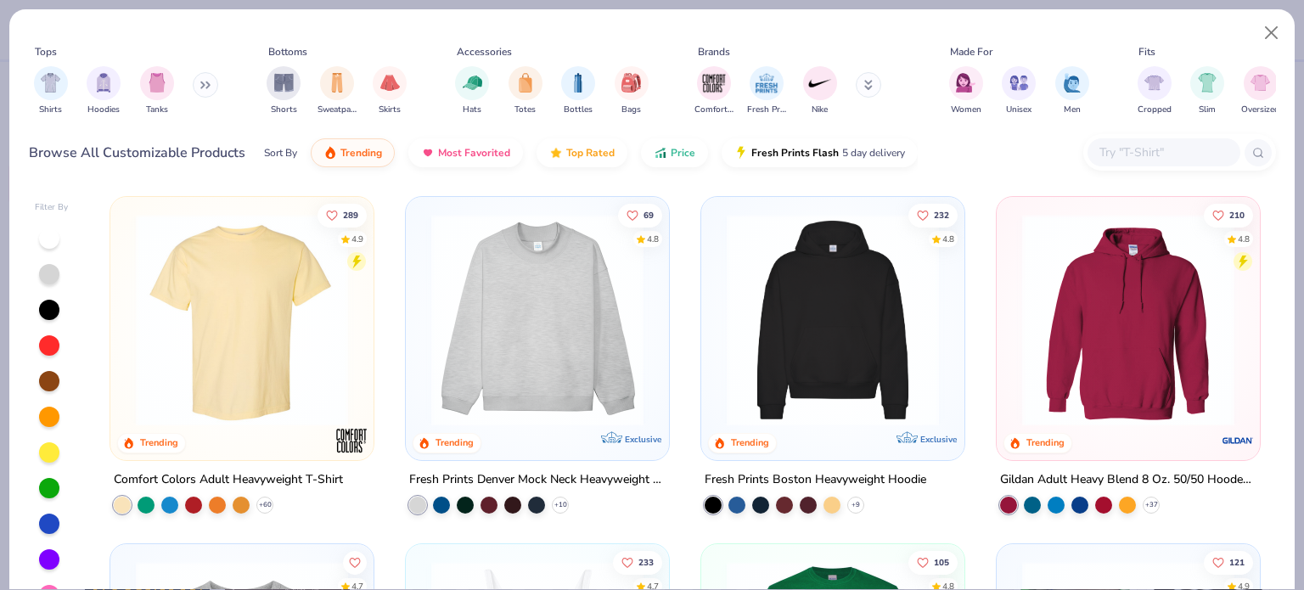
click at [1127, 166] on div at bounding box center [1164, 152] width 153 height 28
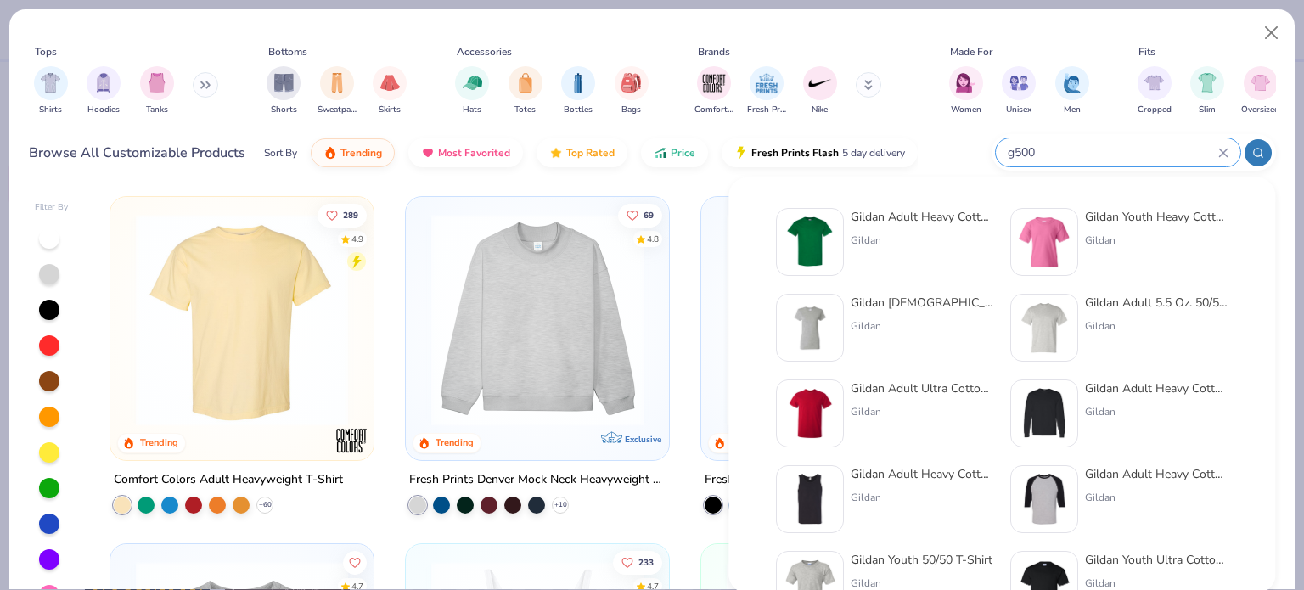
type input "g500"
click at [829, 233] on img at bounding box center [810, 242] width 53 height 53
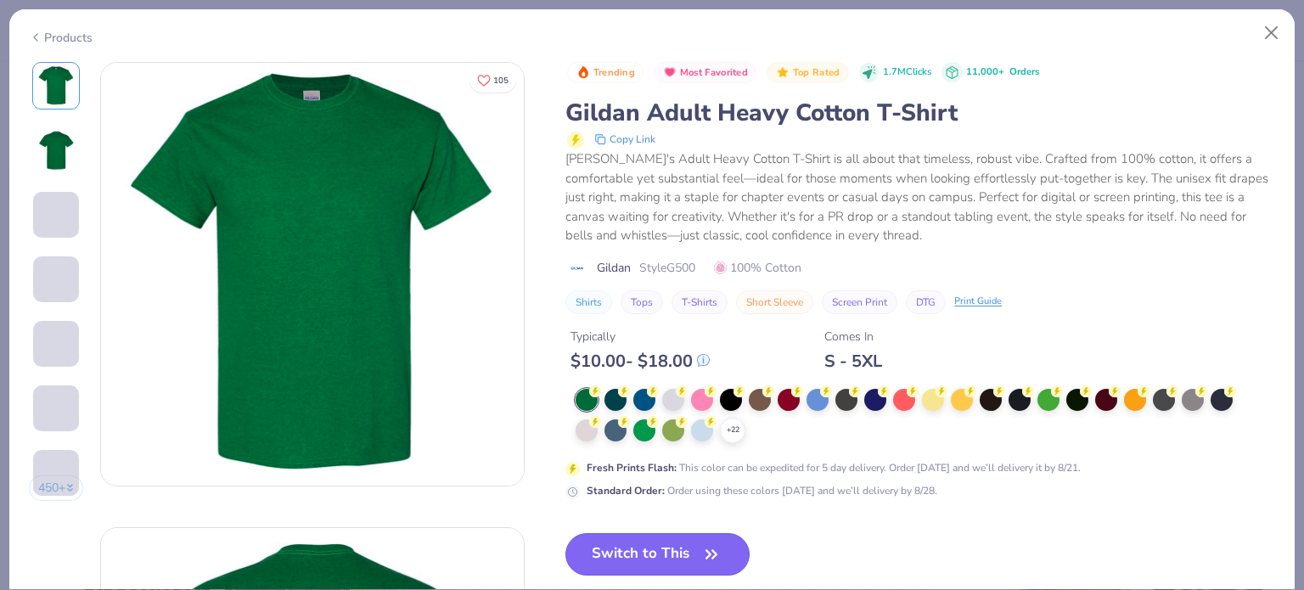
click at [683, 546] on button "Switch to This" at bounding box center [657, 554] width 184 height 42
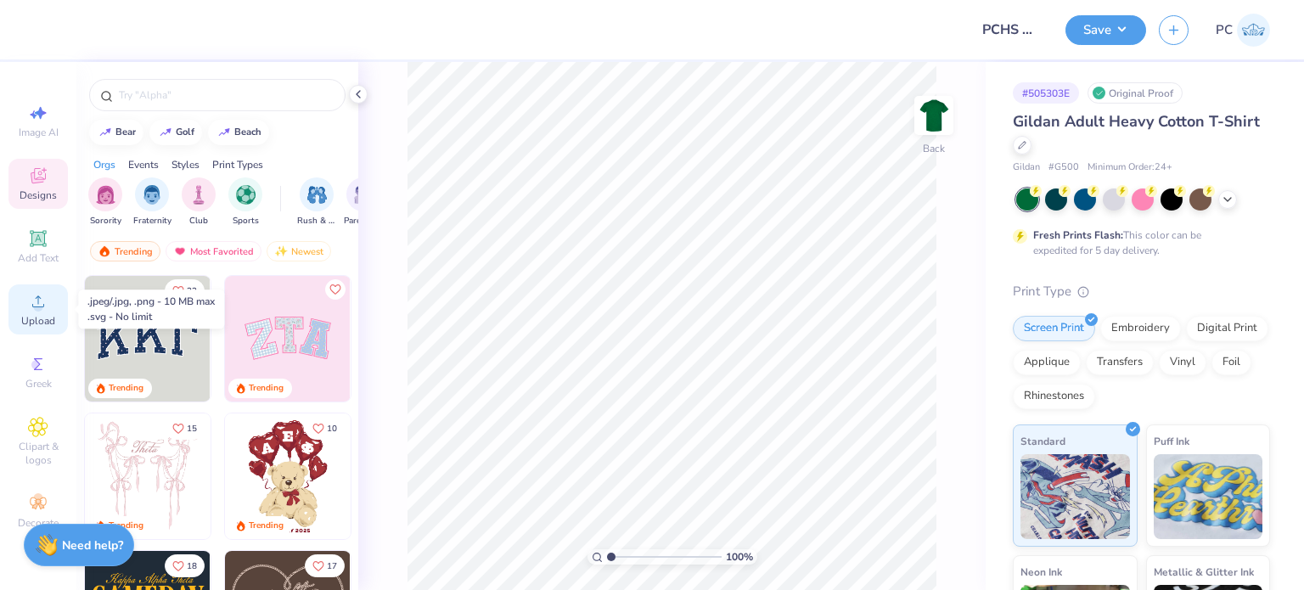
click at [37, 310] on circle at bounding box center [37, 306] width 9 height 9
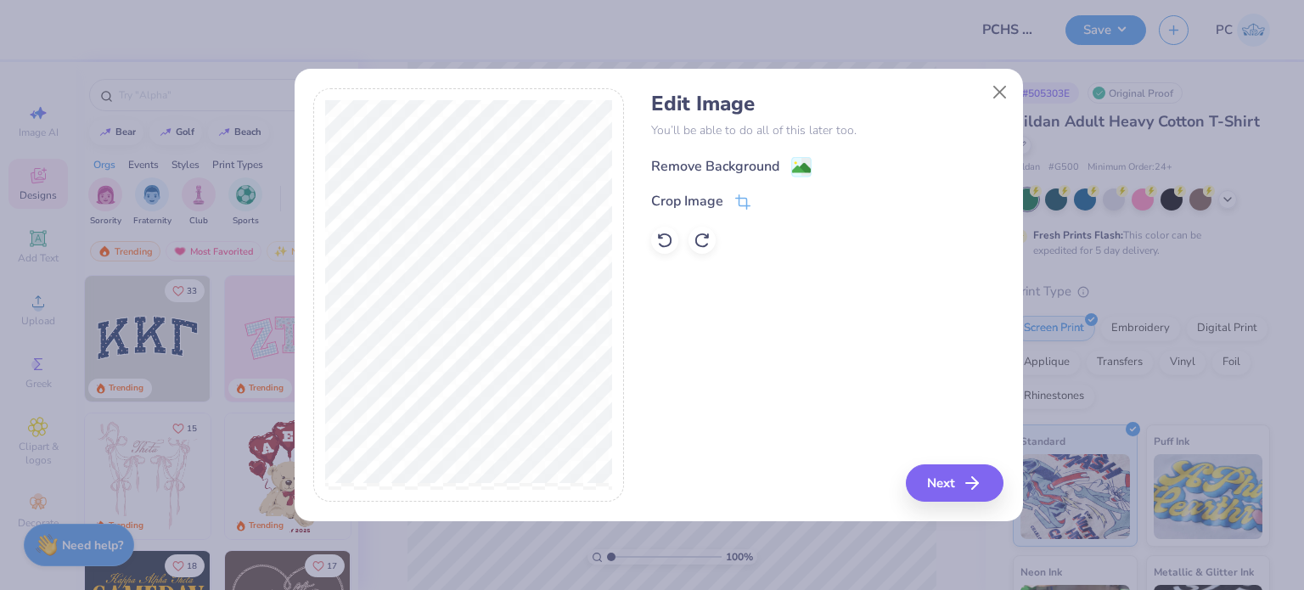
click at [808, 164] on image at bounding box center [801, 168] width 19 height 19
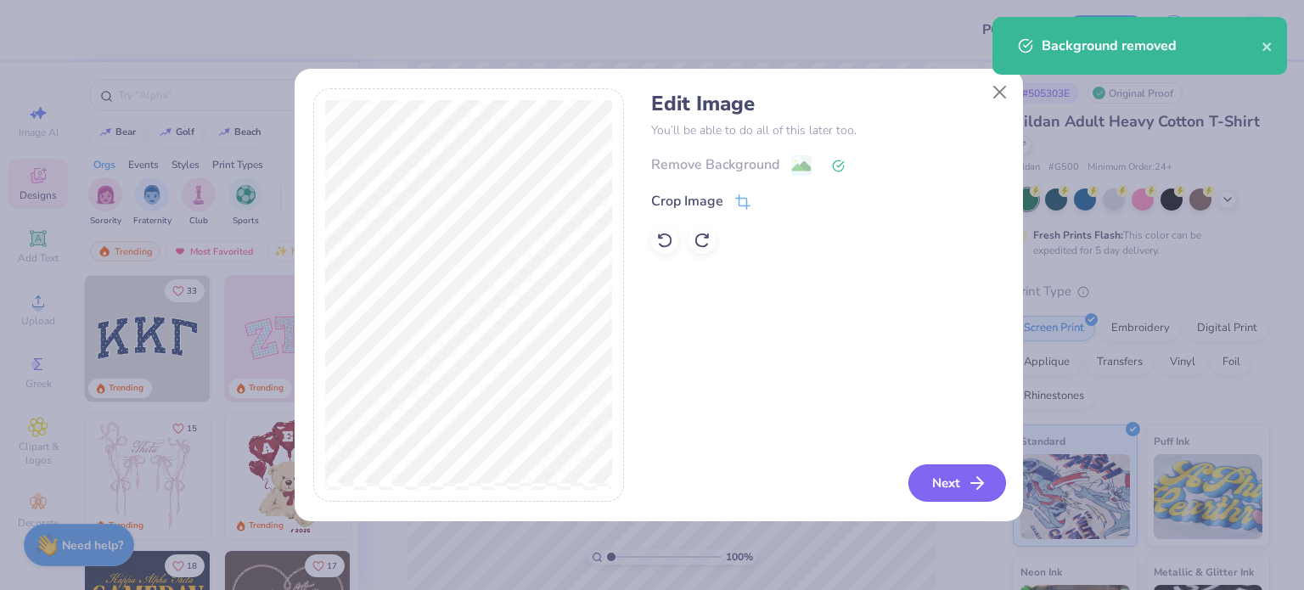
click at [938, 471] on button "Next" at bounding box center [957, 482] width 98 height 37
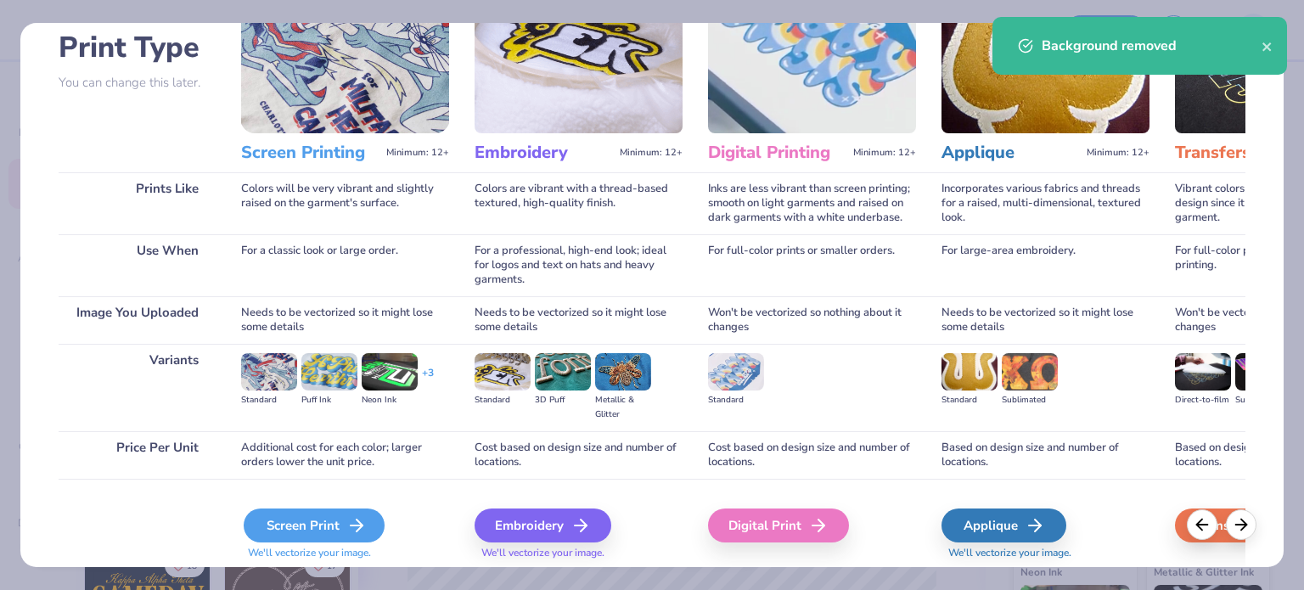
scroll to position [171, 0]
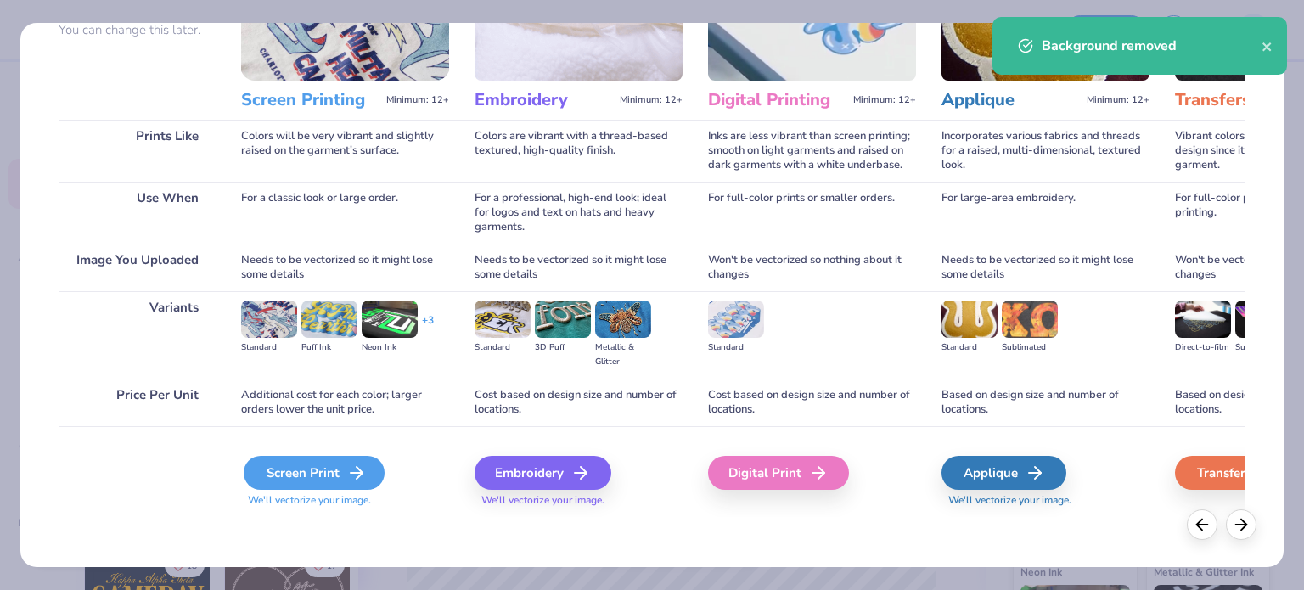
click at [329, 476] on div "Screen Print" at bounding box center [314, 473] width 141 height 34
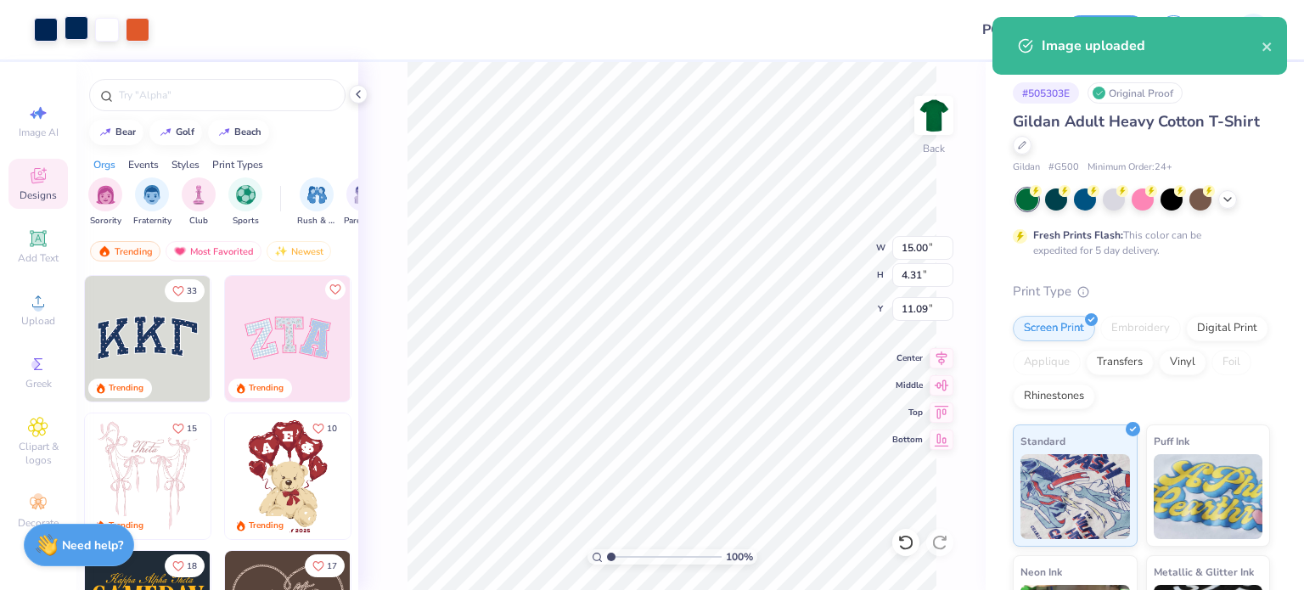
click at [75, 27] on div at bounding box center [77, 28] width 24 height 24
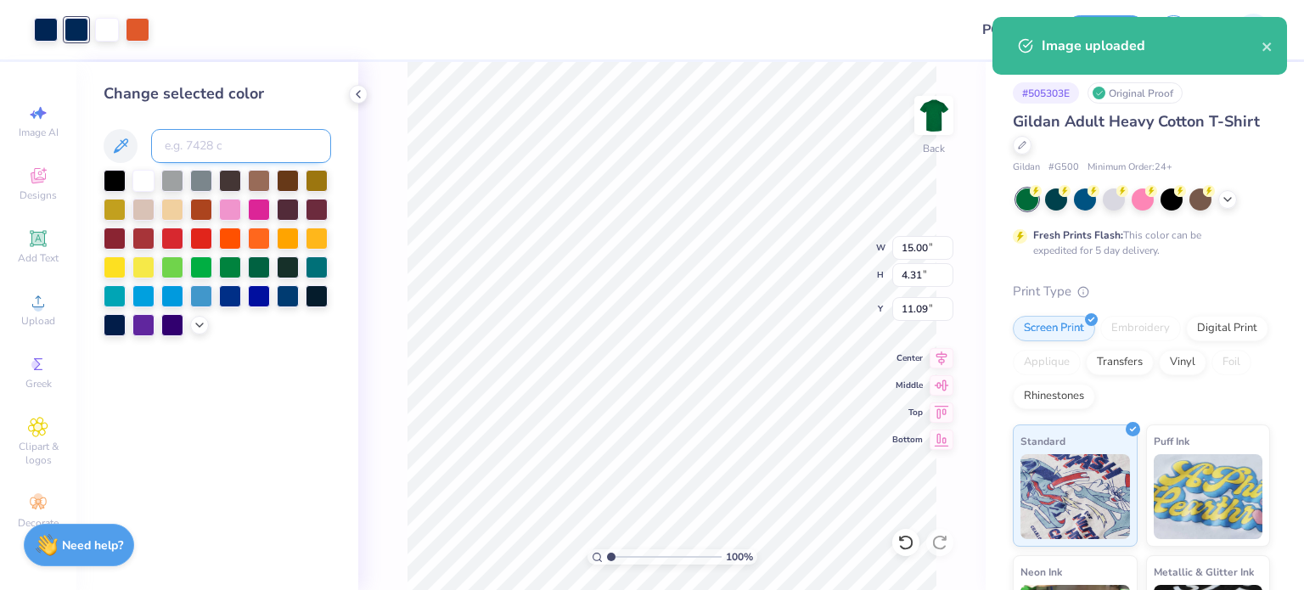
click at [186, 143] on input at bounding box center [241, 146] width 180 height 34
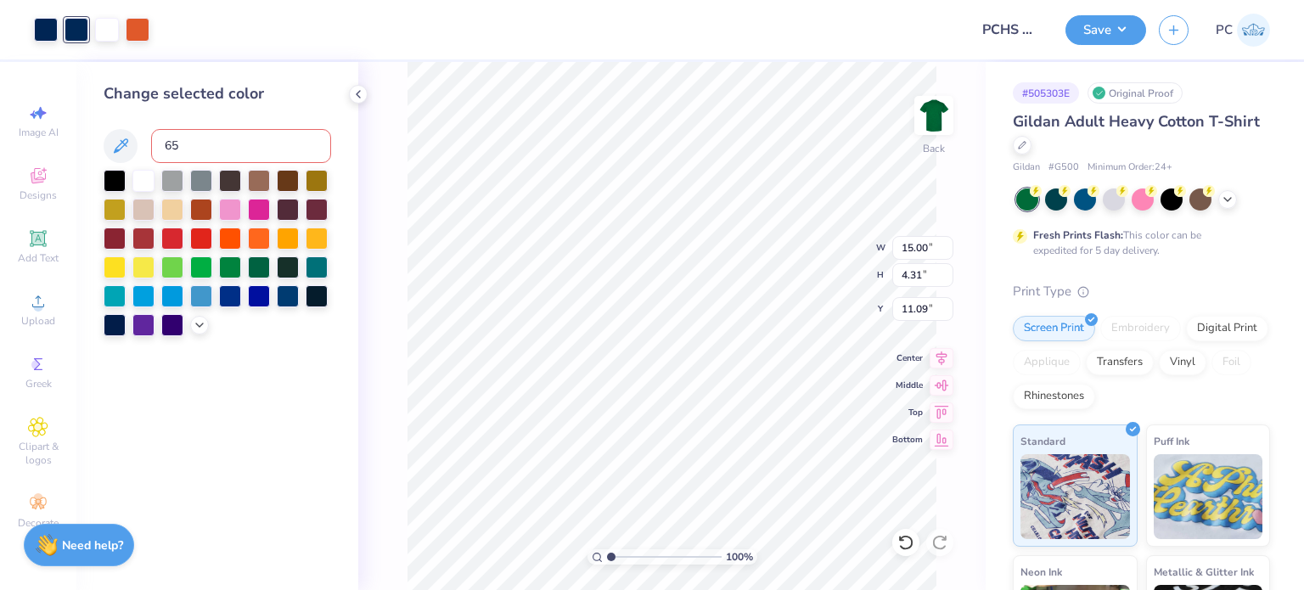
type input "655"
click at [351, 98] on icon at bounding box center [358, 94] width 14 height 14
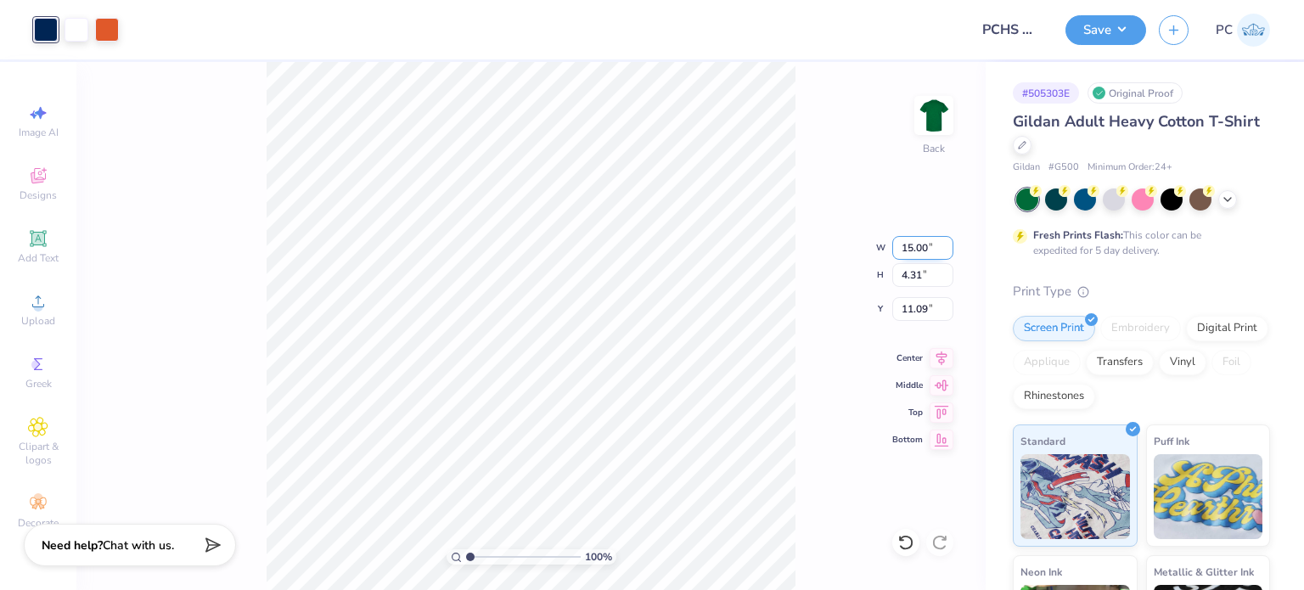
click at [900, 245] on input "15.00" at bounding box center [922, 248] width 61 height 24
type input "12.50"
type input "3.59"
drag, startPoint x: 936, startPoint y: 313, endPoint x: 902, endPoint y: 311, distance: 34.1
click at [902, 311] on input "11.45" at bounding box center [922, 309] width 61 height 24
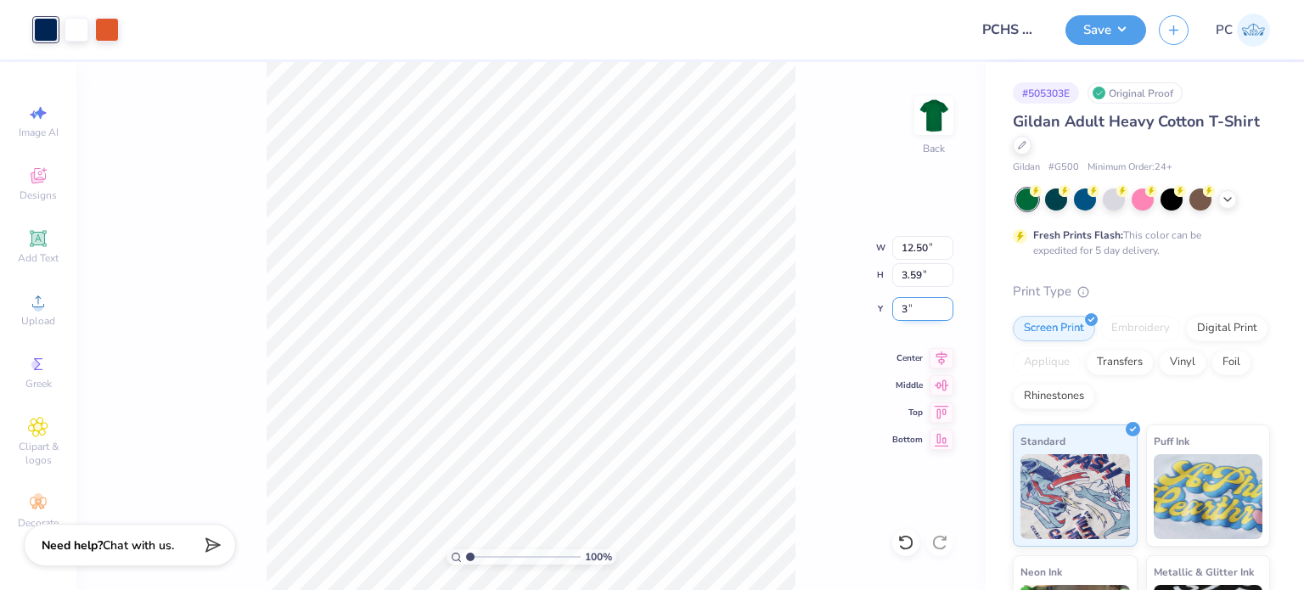
type input "3.00"
click at [939, 352] on icon at bounding box center [942, 356] width 24 height 20
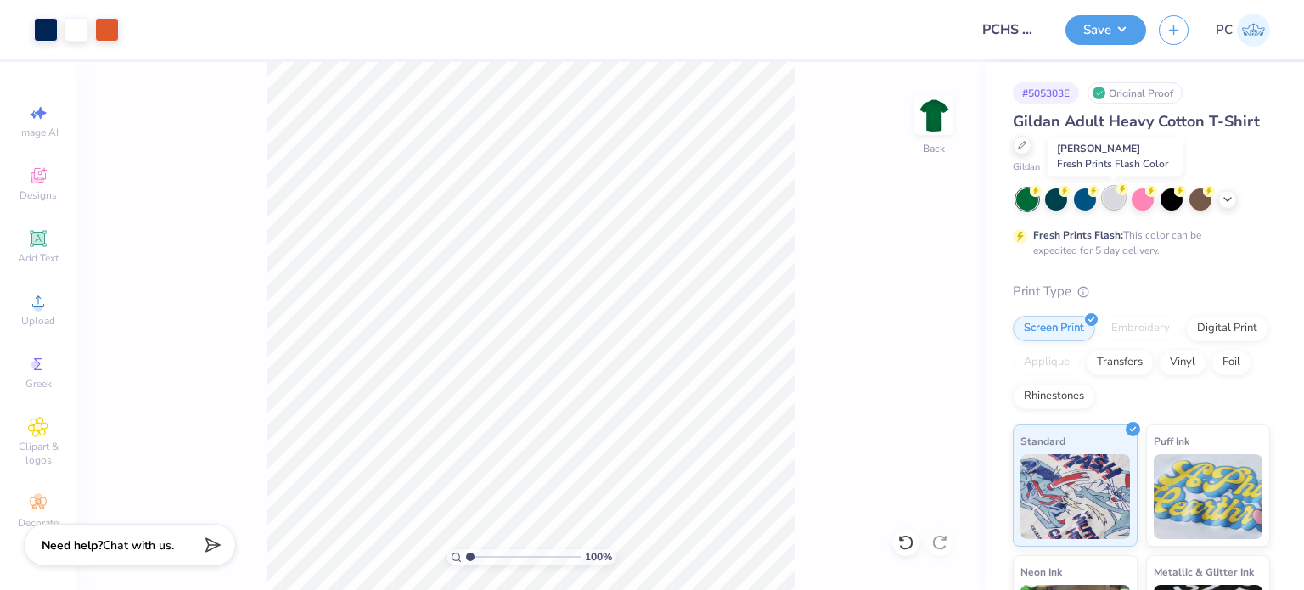
click at [1117, 197] on div at bounding box center [1114, 198] width 22 height 22
click at [1123, 25] on button "Save" at bounding box center [1105, 28] width 81 height 30
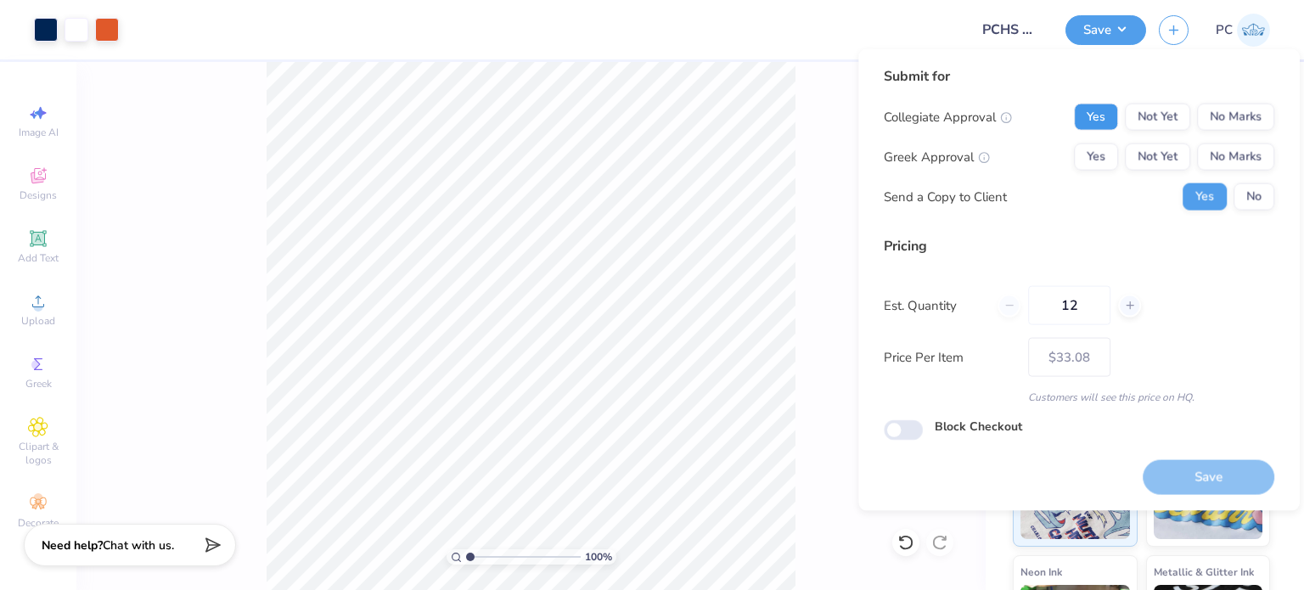
click at [1102, 116] on button "Yes" at bounding box center [1096, 117] width 44 height 27
click at [1228, 152] on button "No Marks" at bounding box center [1235, 156] width 77 height 27
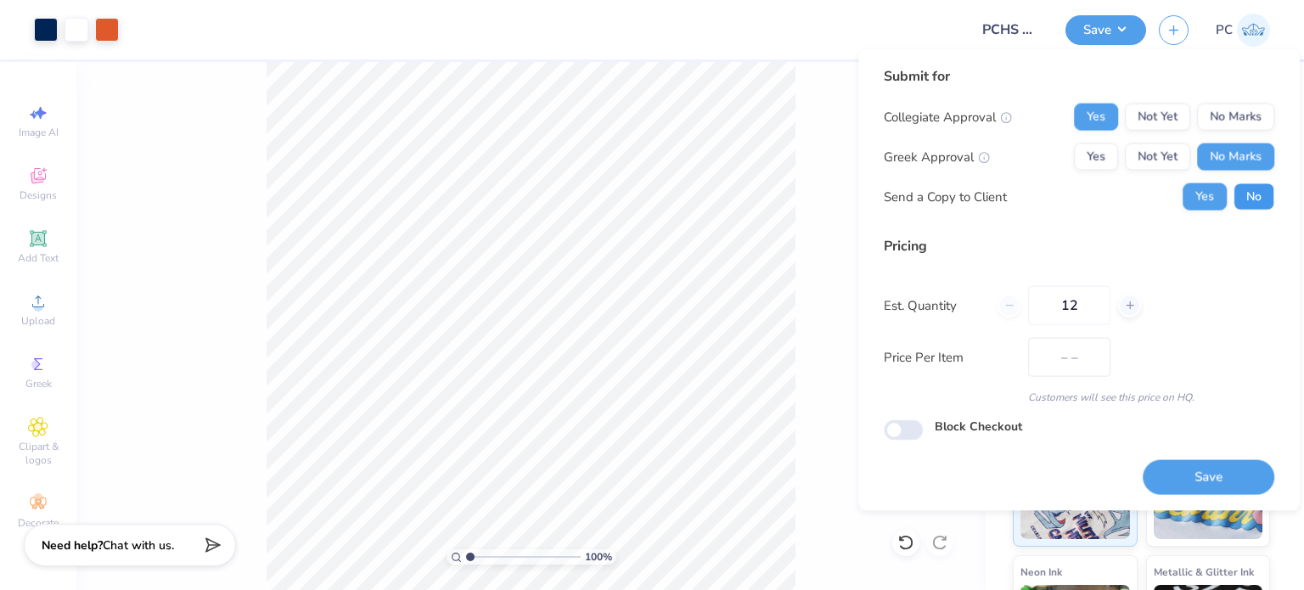
click at [1262, 208] on button "No" at bounding box center [1254, 196] width 41 height 27
click at [1208, 478] on button "Save" at bounding box center [1209, 476] width 132 height 35
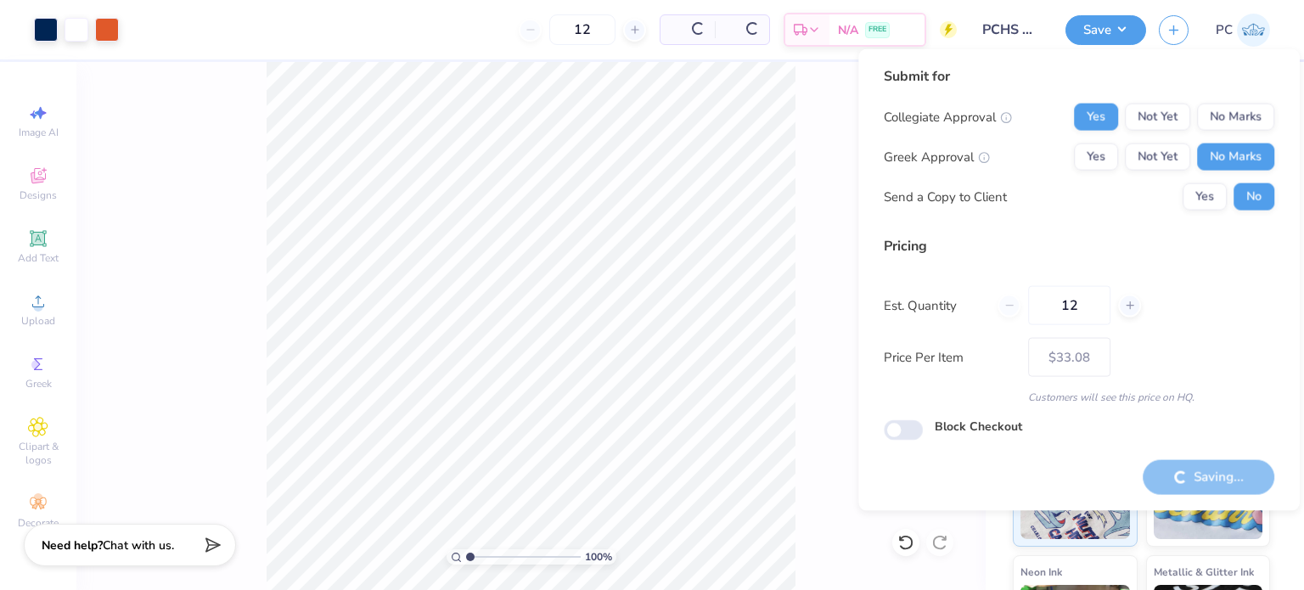
type input "– –"
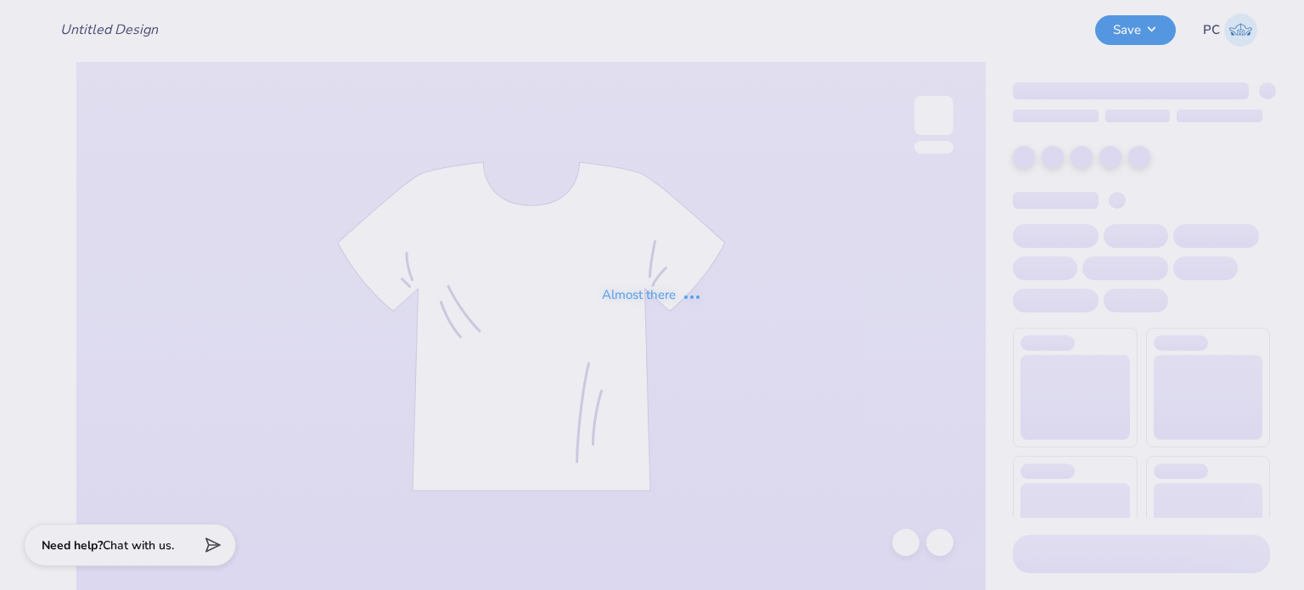
type input "PCHS Crewneck"
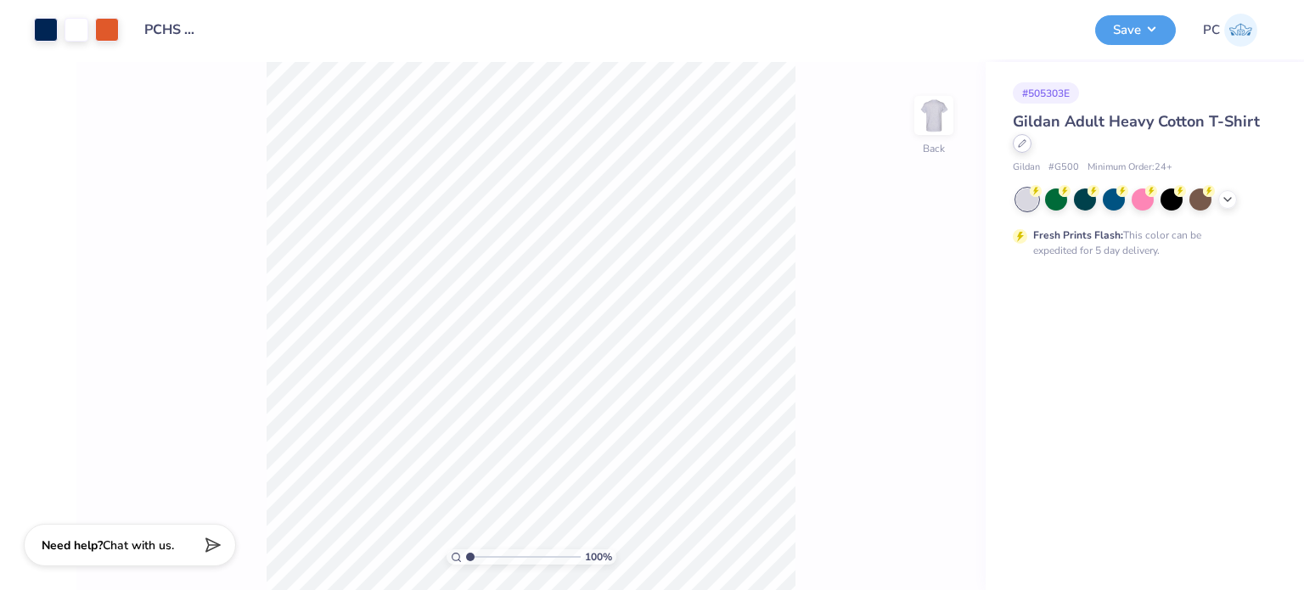
click at [1020, 141] on icon at bounding box center [1022, 143] width 8 height 8
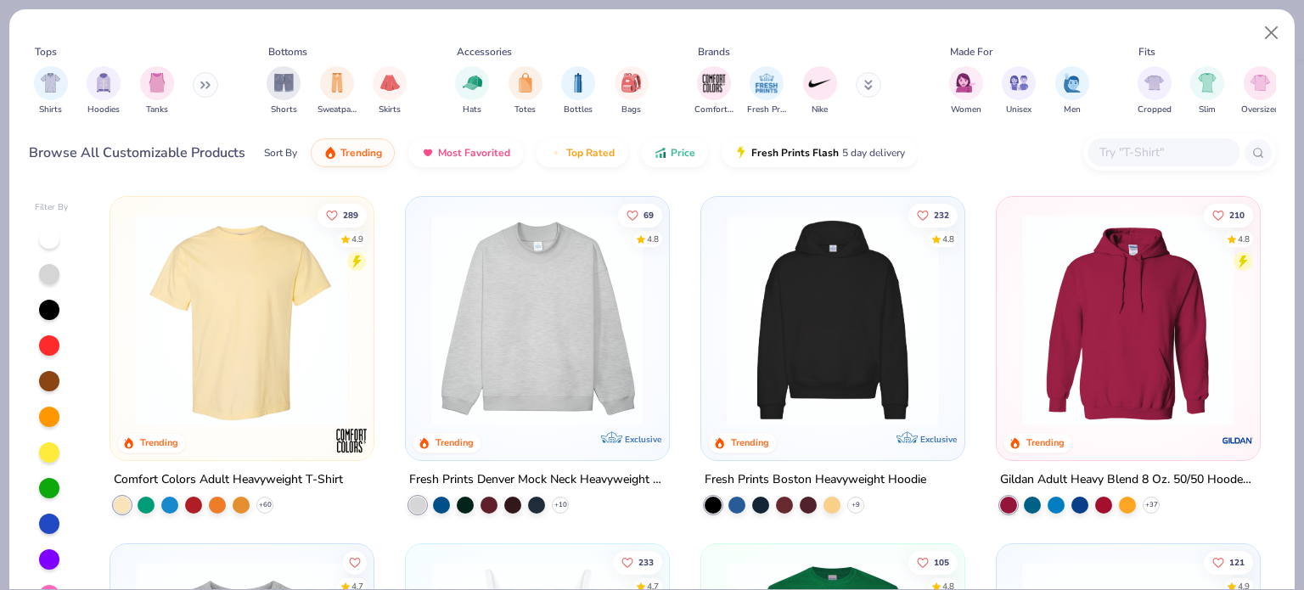
click at [1114, 149] on input "text" at bounding box center [1163, 153] width 131 height 20
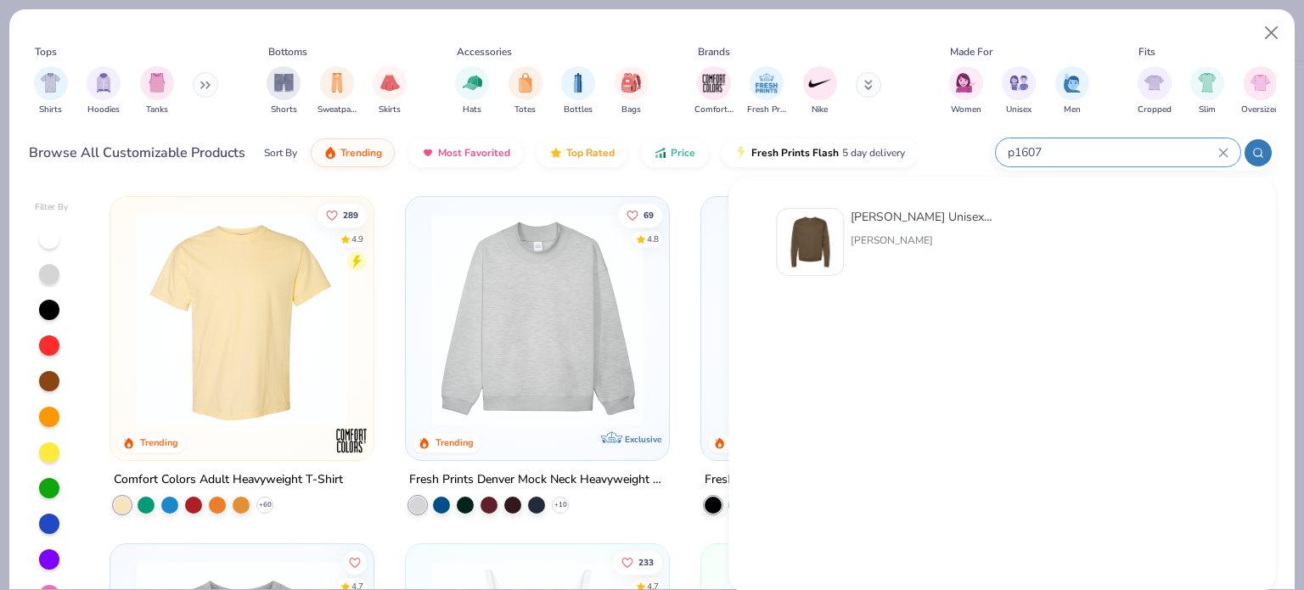
type input "p1607"
click at [817, 255] on img at bounding box center [810, 242] width 53 height 53
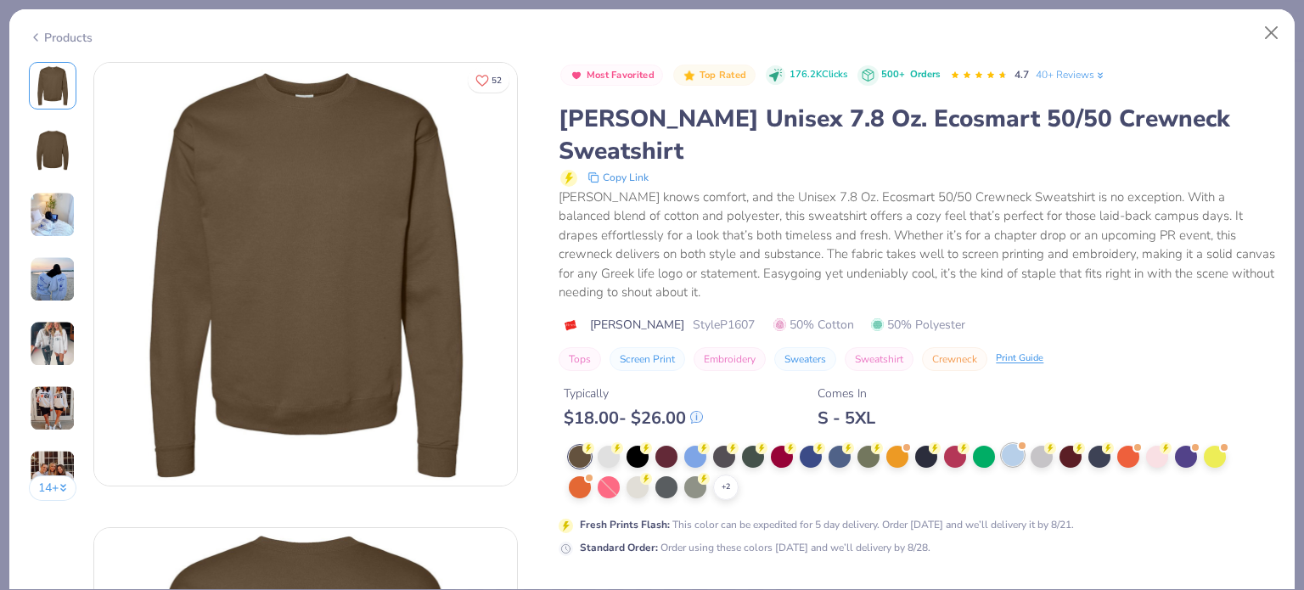
click at [1019, 444] on div at bounding box center [1013, 455] width 22 height 22
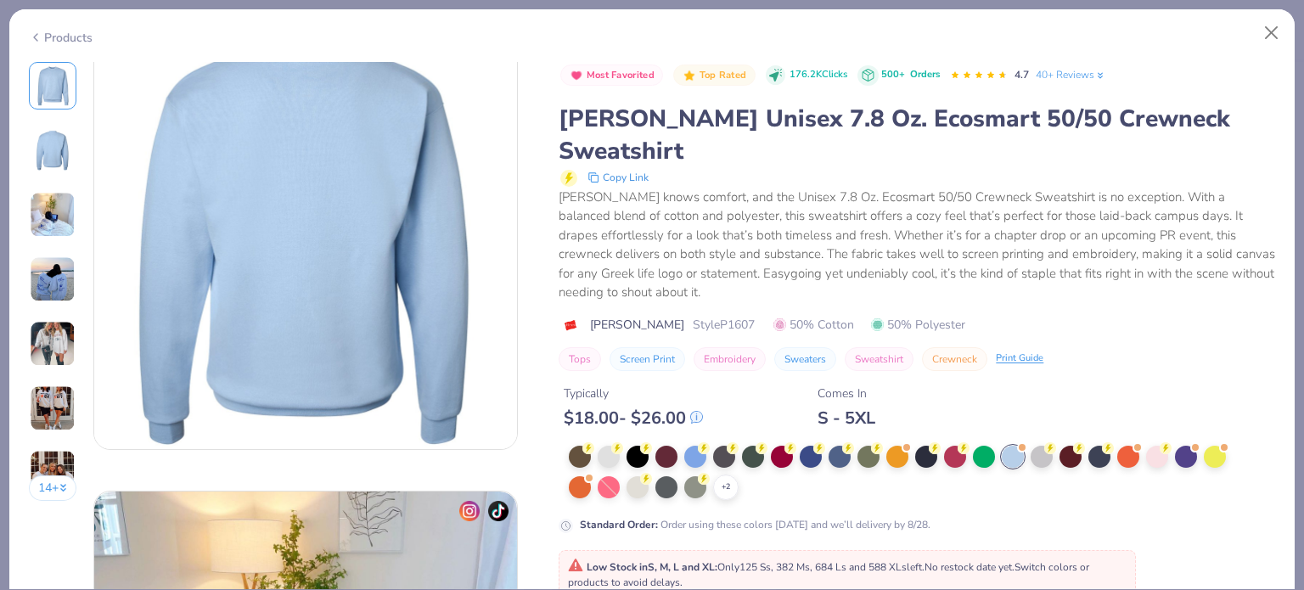
scroll to position [509, 0]
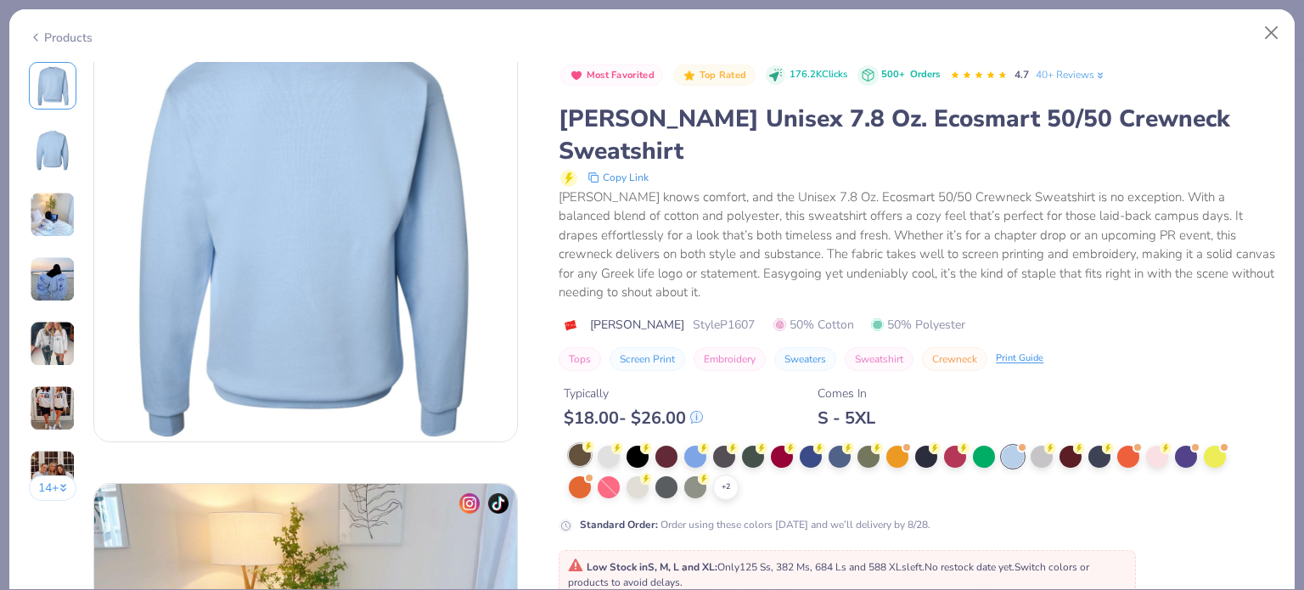
click at [573, 444] on div at bounding box center [580, 455] width 22 height 22
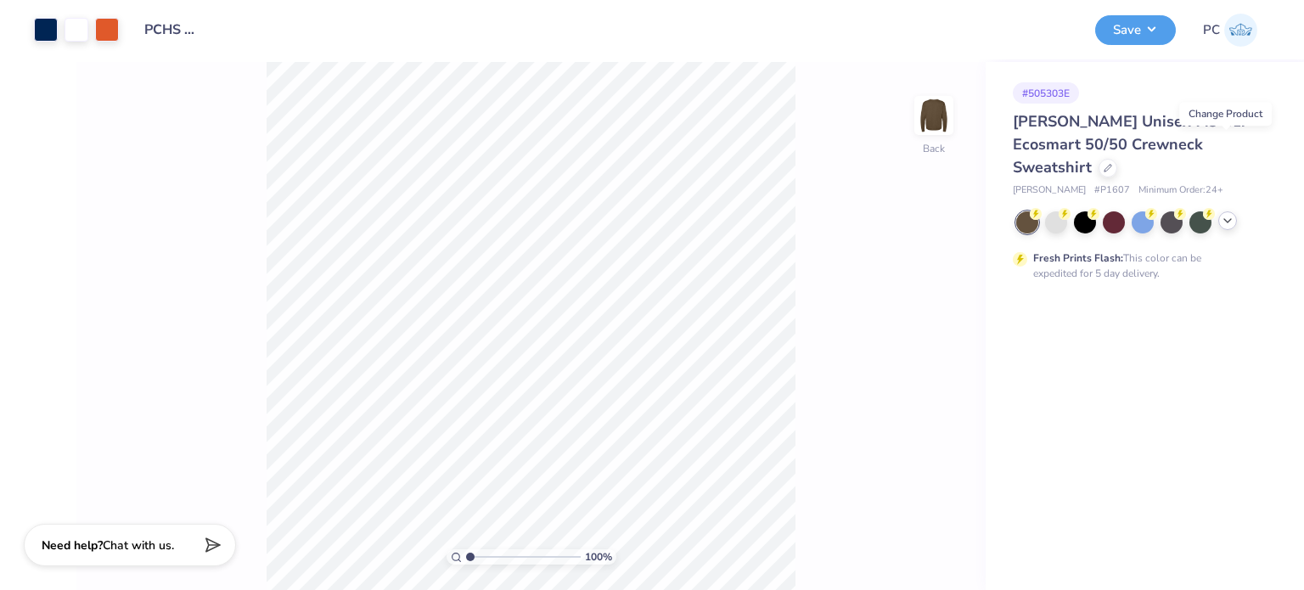
click at [1223, 214] on icon at bounding box center [1228, 221] width 14 height 14
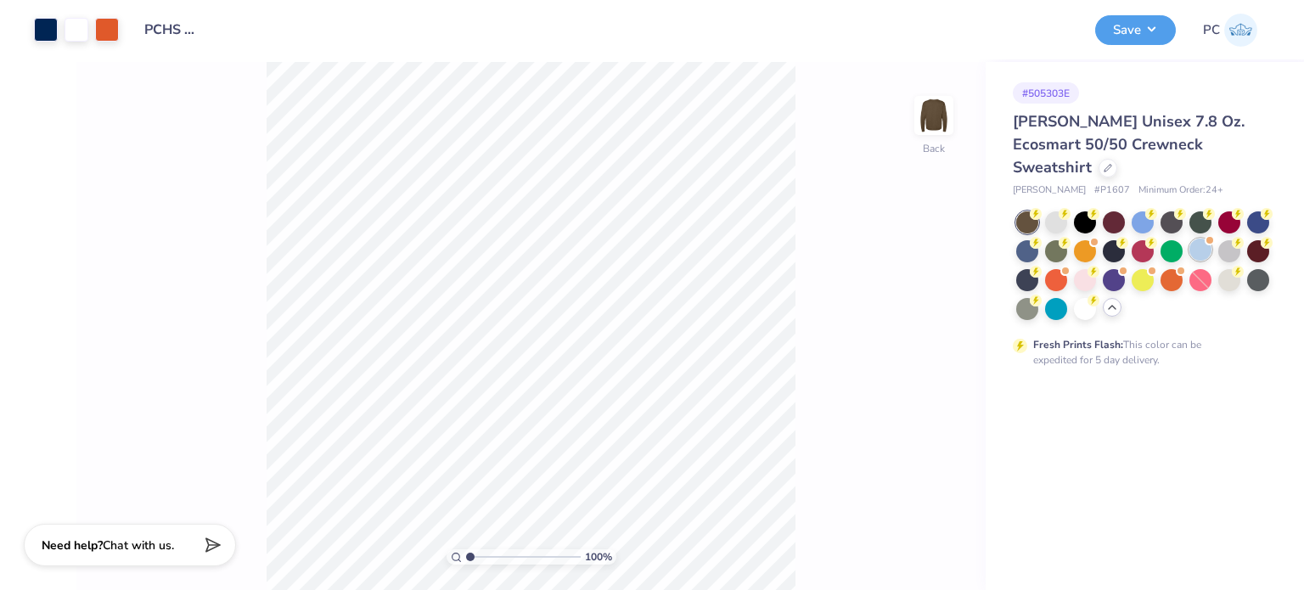
click at [1200, 239] on div at bounding box center [1200, 250] width 22 height 22
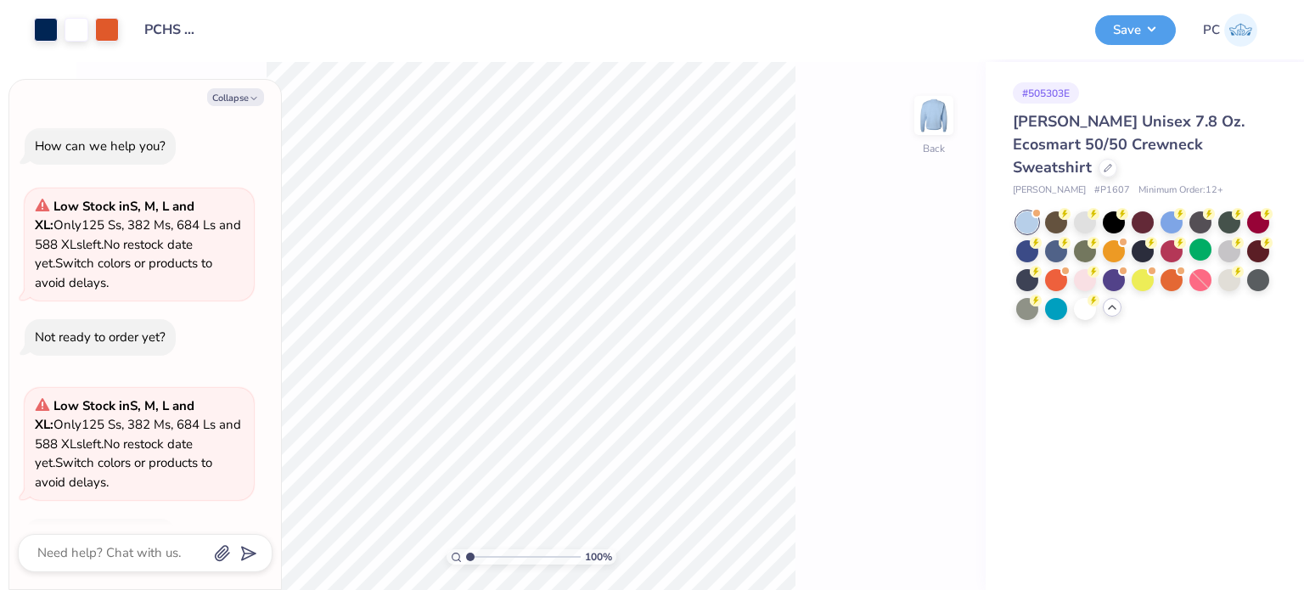
scroll to position [51, 0]
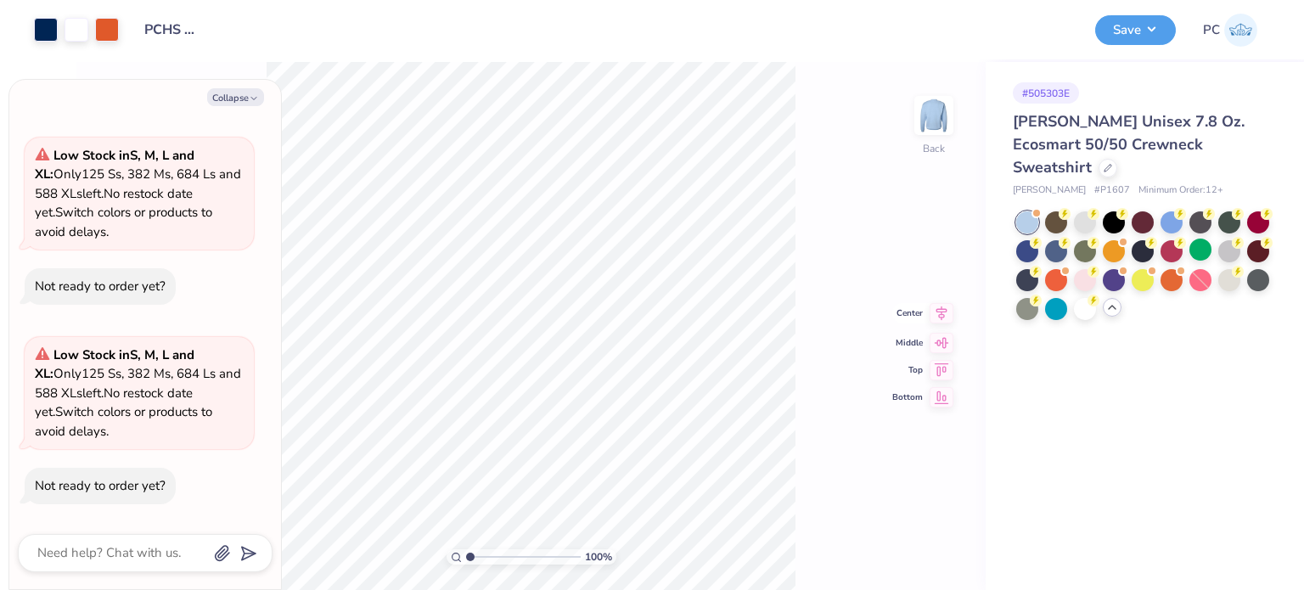
click at [945, 314] on icon at bounding box center [942, 313] width 24 height 20
click at [1144, 26] on button "Save" at bounding box center [1135, 28] width 81 height 30
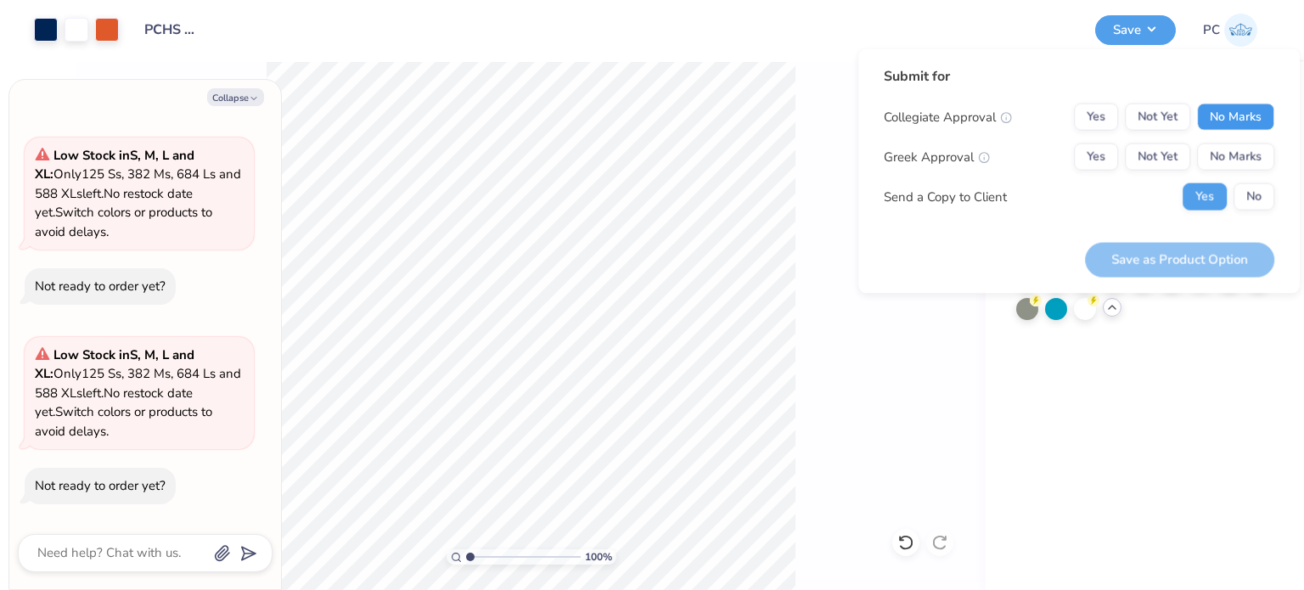
click at [1228, 115] on button "No Marks" at bounding box center [1235, 117] width 77 height 27
click at [1075, 120] on div "Yes Not Yet No Marks" at bounding box center [1174, 117] width 200 height 27
click at [1121, 111] on div "Yes Not Yet No Marks" at bounding box center [1174, 117] width 200 height 27
click at [1099, 115] on button "Yes" at bounding box center [1096, 117] width 44 height 27
click at [1260, 145] on button "No Marks" at bounding box center [1235, 156] width 77 height 27
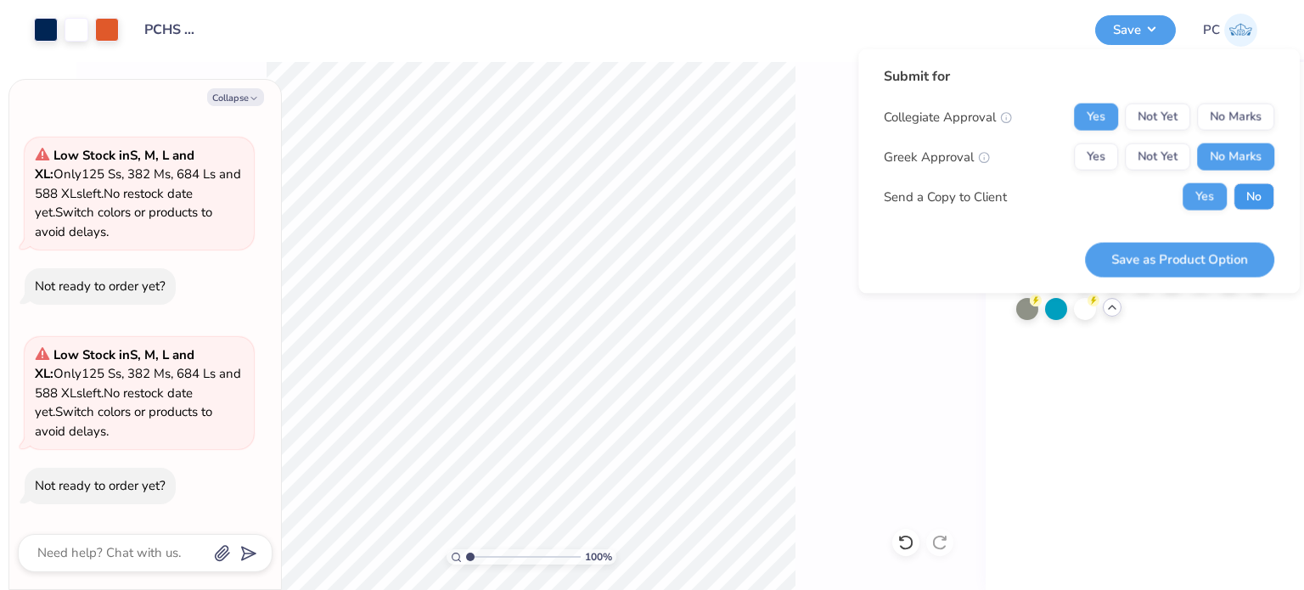
click at [1263, 186] on button "No" at bounding box center [1254, 196] width 41 height 27
click at [1229, 264] on button "Save as Product Option" at bounding box center [1179, 259] width 189 height 35
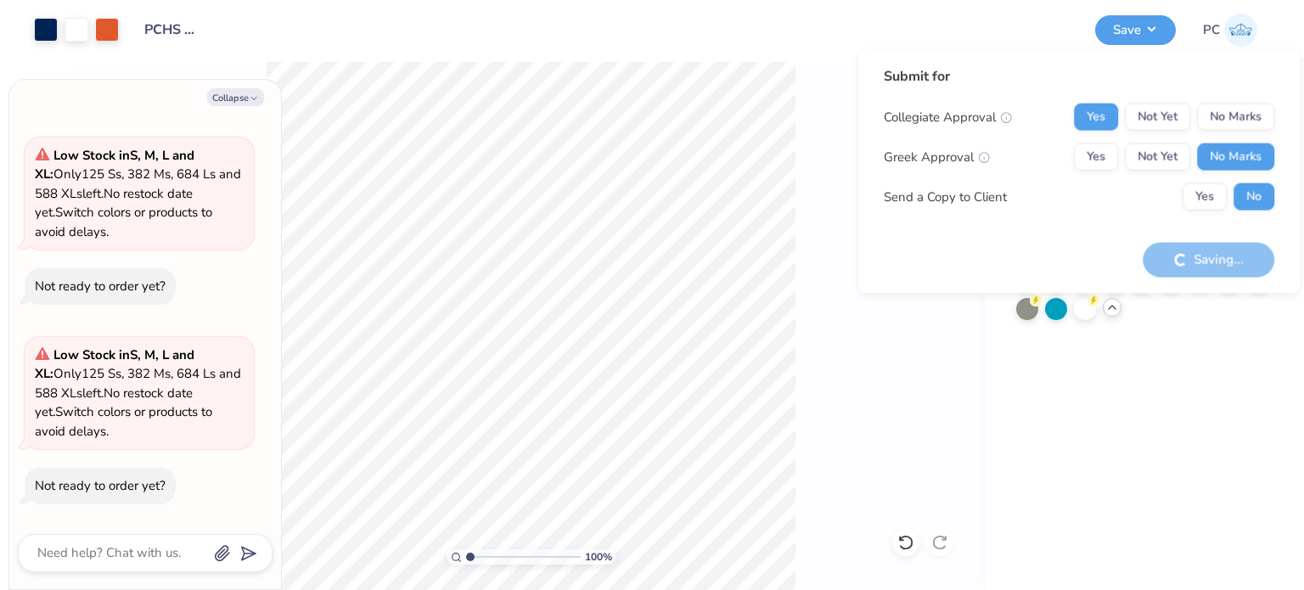
type textarea "x"
